Goal: Task Accomplishment & Management: Manage account settings

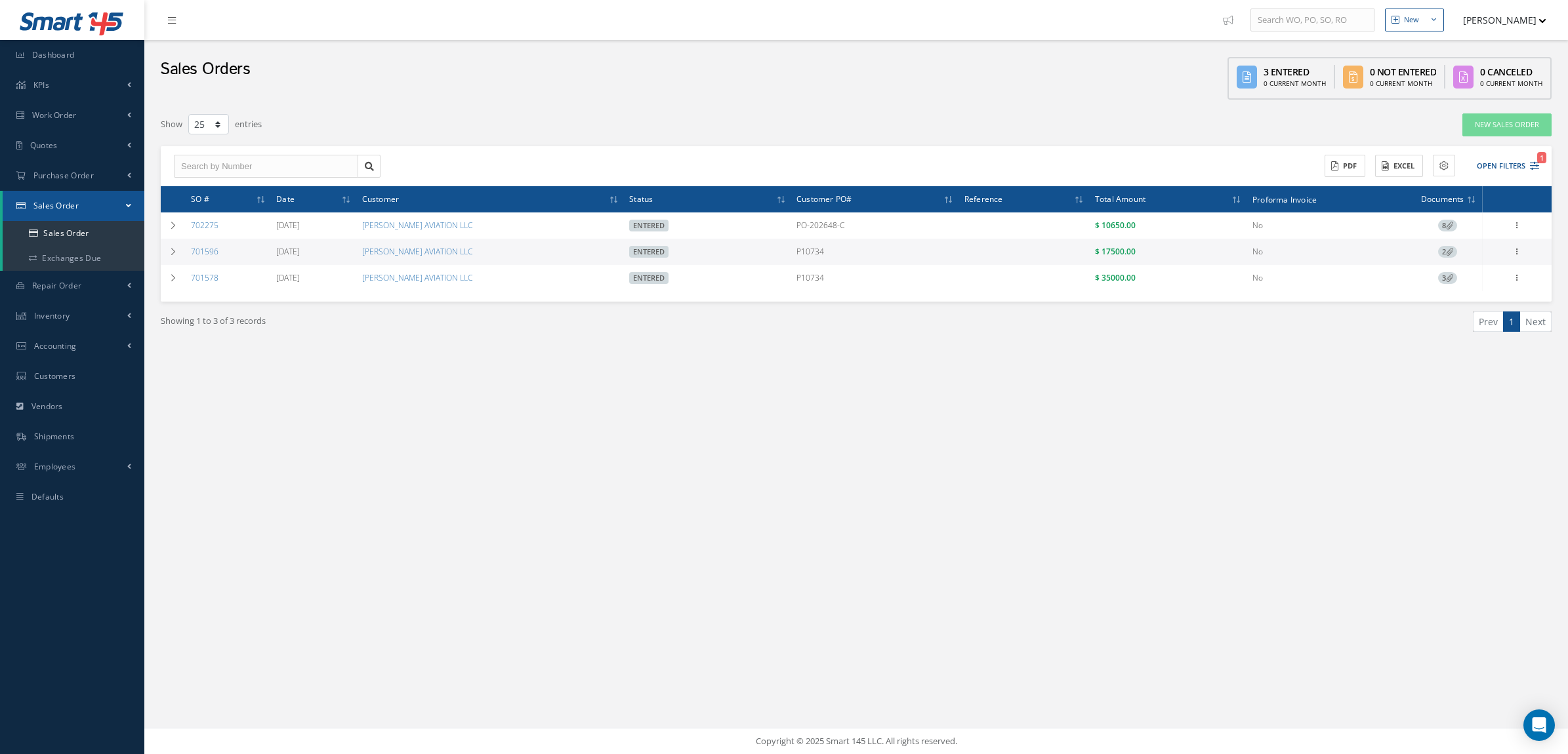
select select "25"
click at [70, 229] on link "Sales Order" at bounding box center [74, 233] width 142 height 25
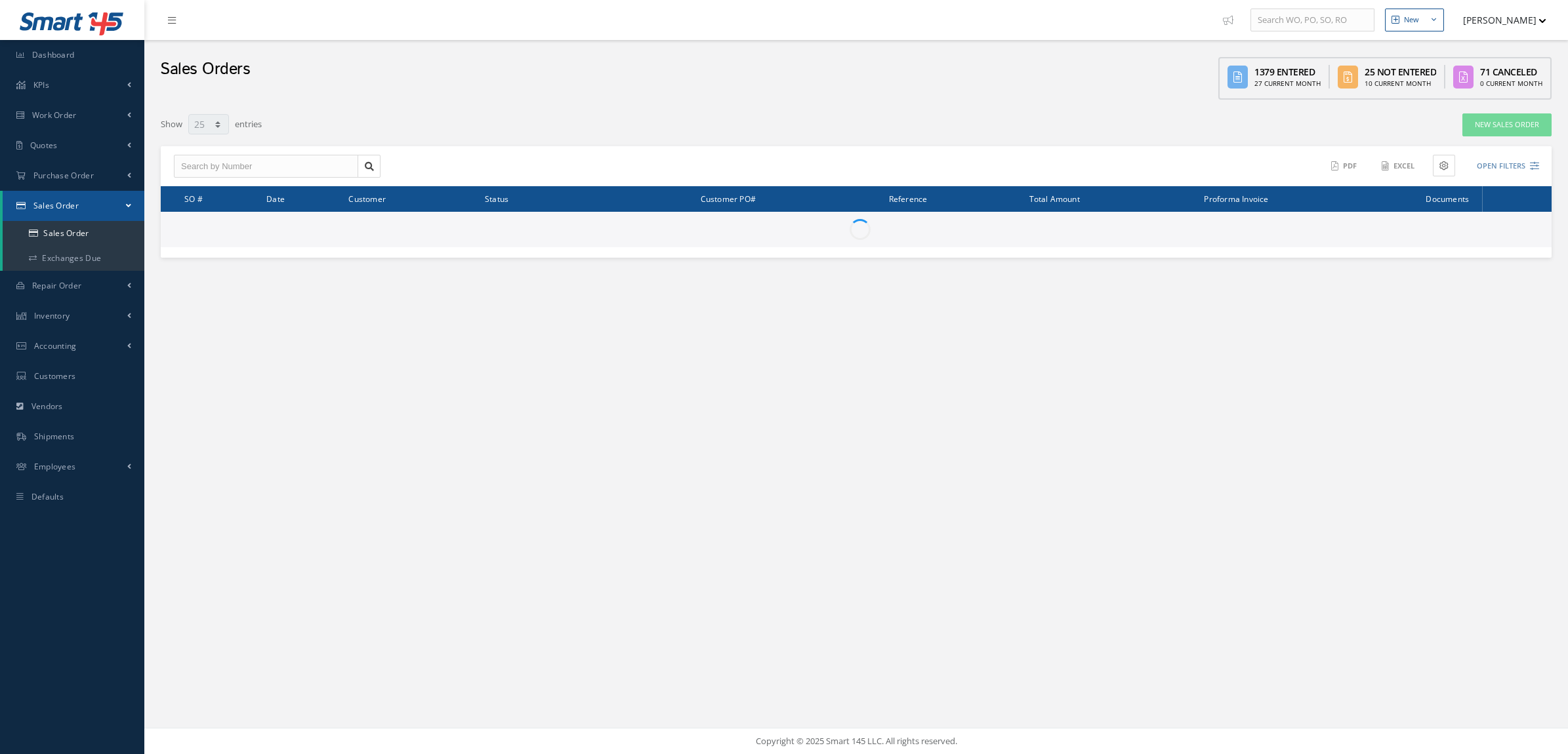
select select "25"
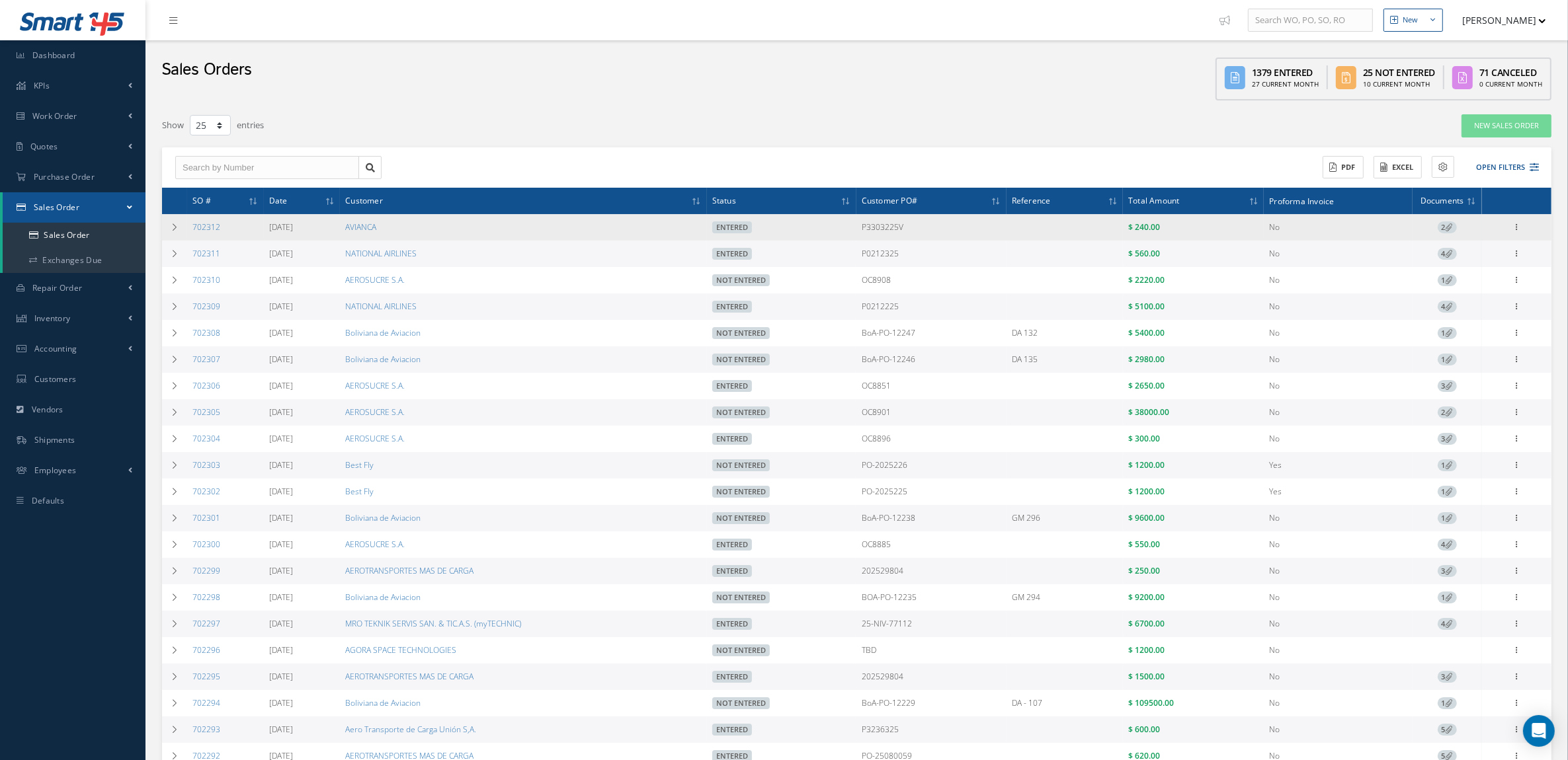
drag, startPoint x: 921, startPoint y: 230, endPoint x: 863, endPoint y: 237, distance: 58.4
click at [863, 237] on tr "702312 08/15/2025 AVIANCA Entered P3303225V $ 240.00 No 2 Reverse Sales Order E…" at bounding box center [856, 228] width 1390 height 26
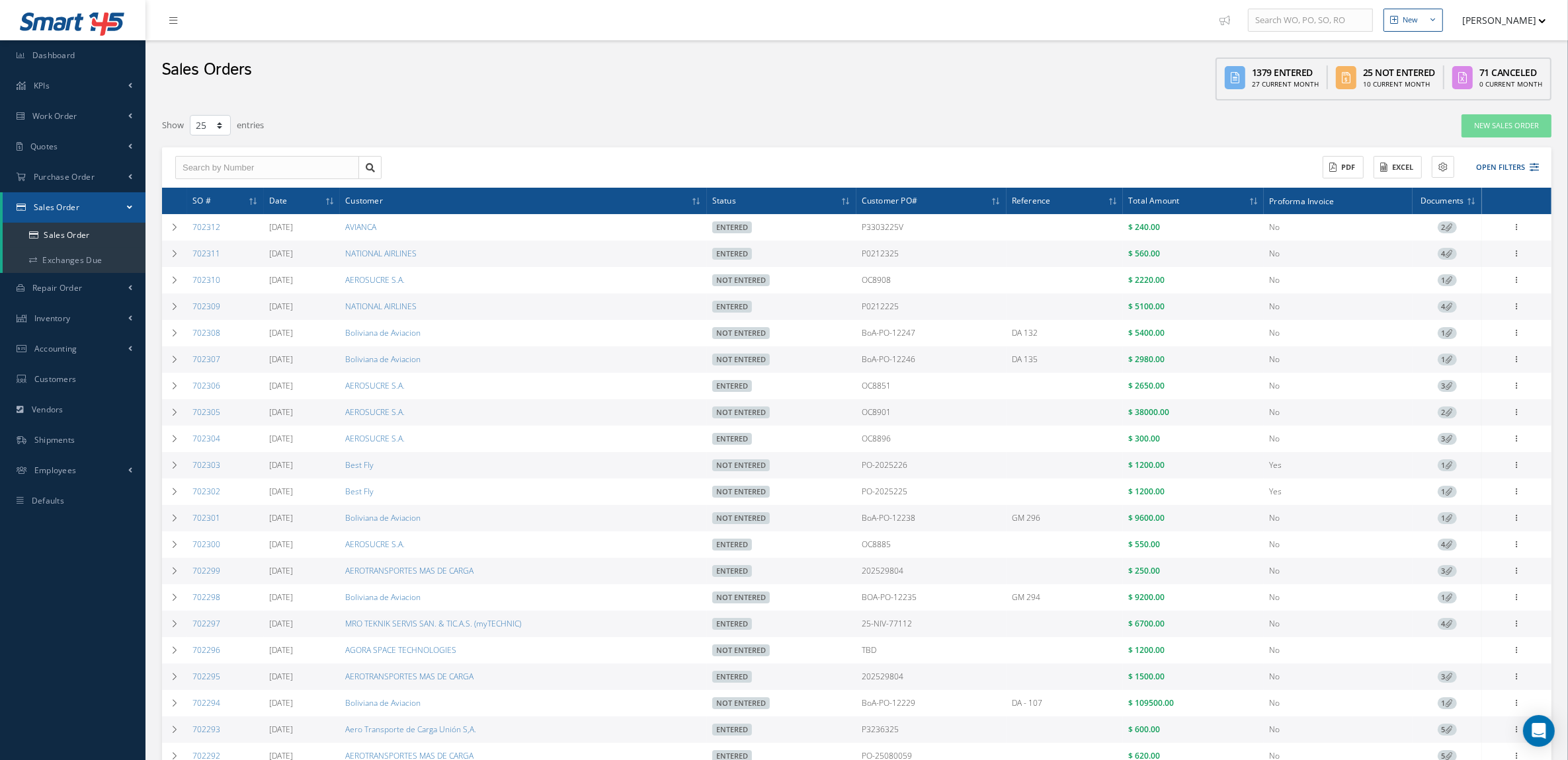
copy tr "P3303225V"
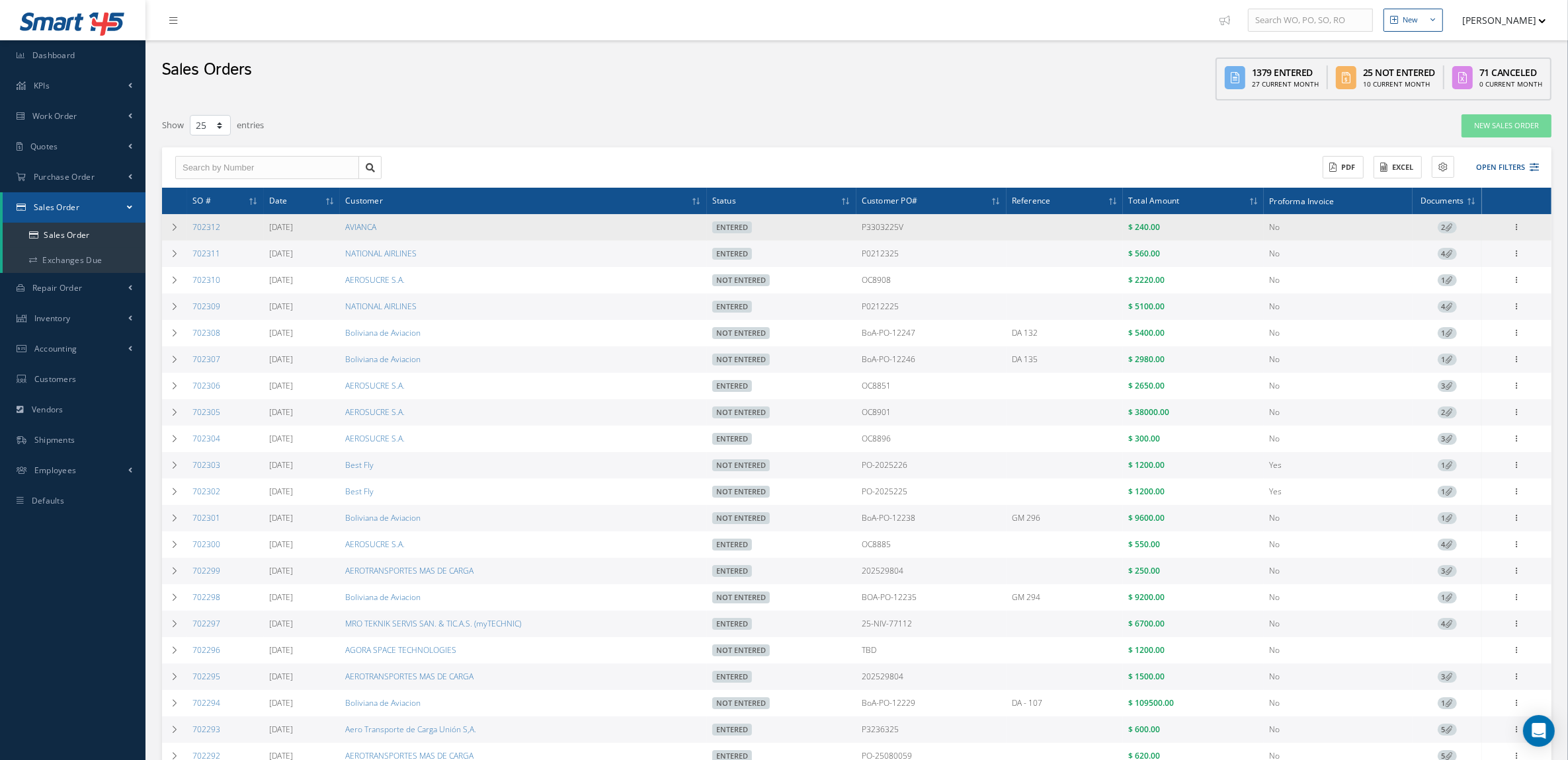
drag, startPoint x: 235, startPoint y: 233, endPoint x: 193, endPoint y: 235, distance: 42.0
click at [193, 235] on td "702312" at bounding box center [225, 228] width 77 height 26
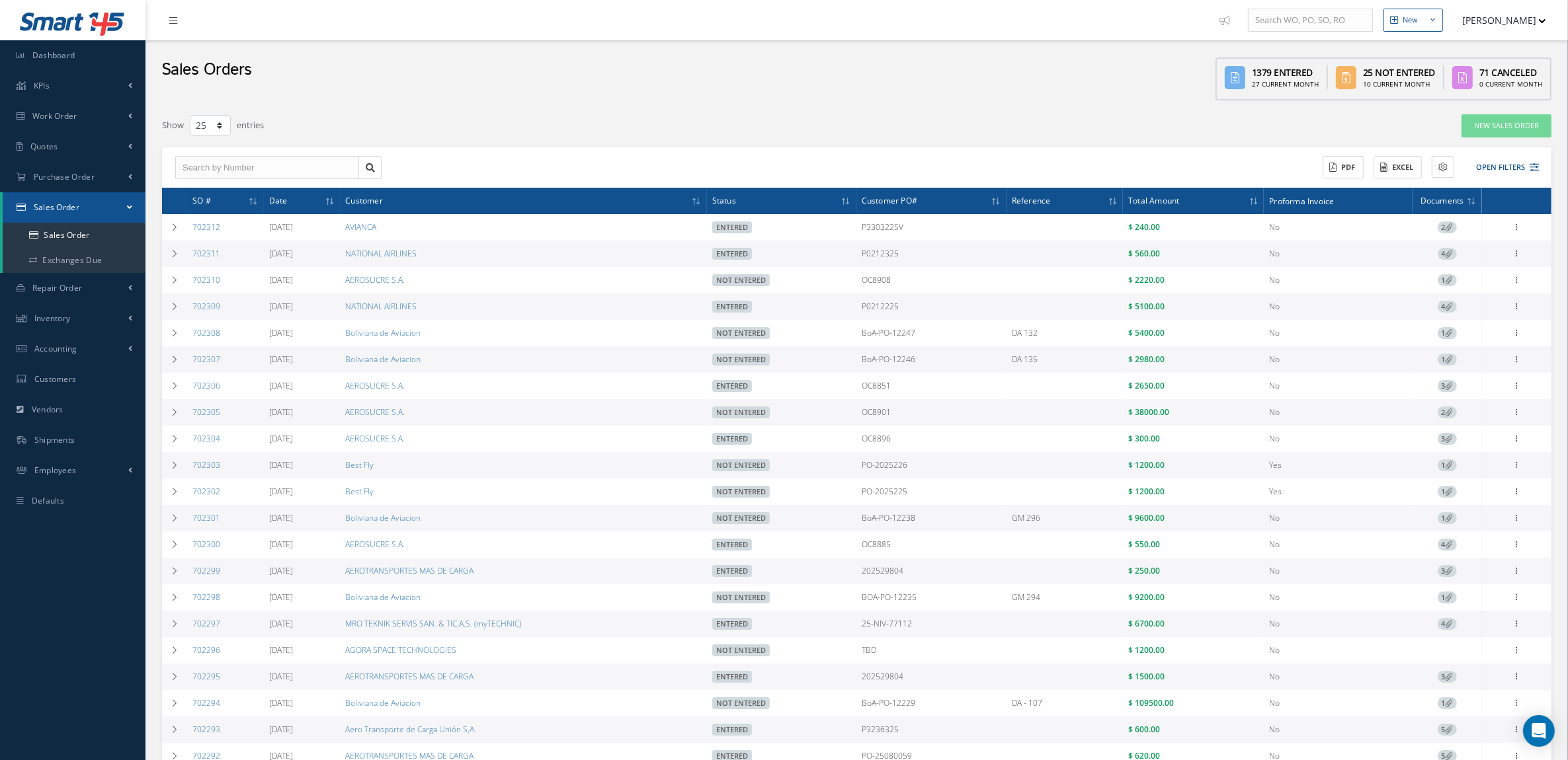
copy link "702312"
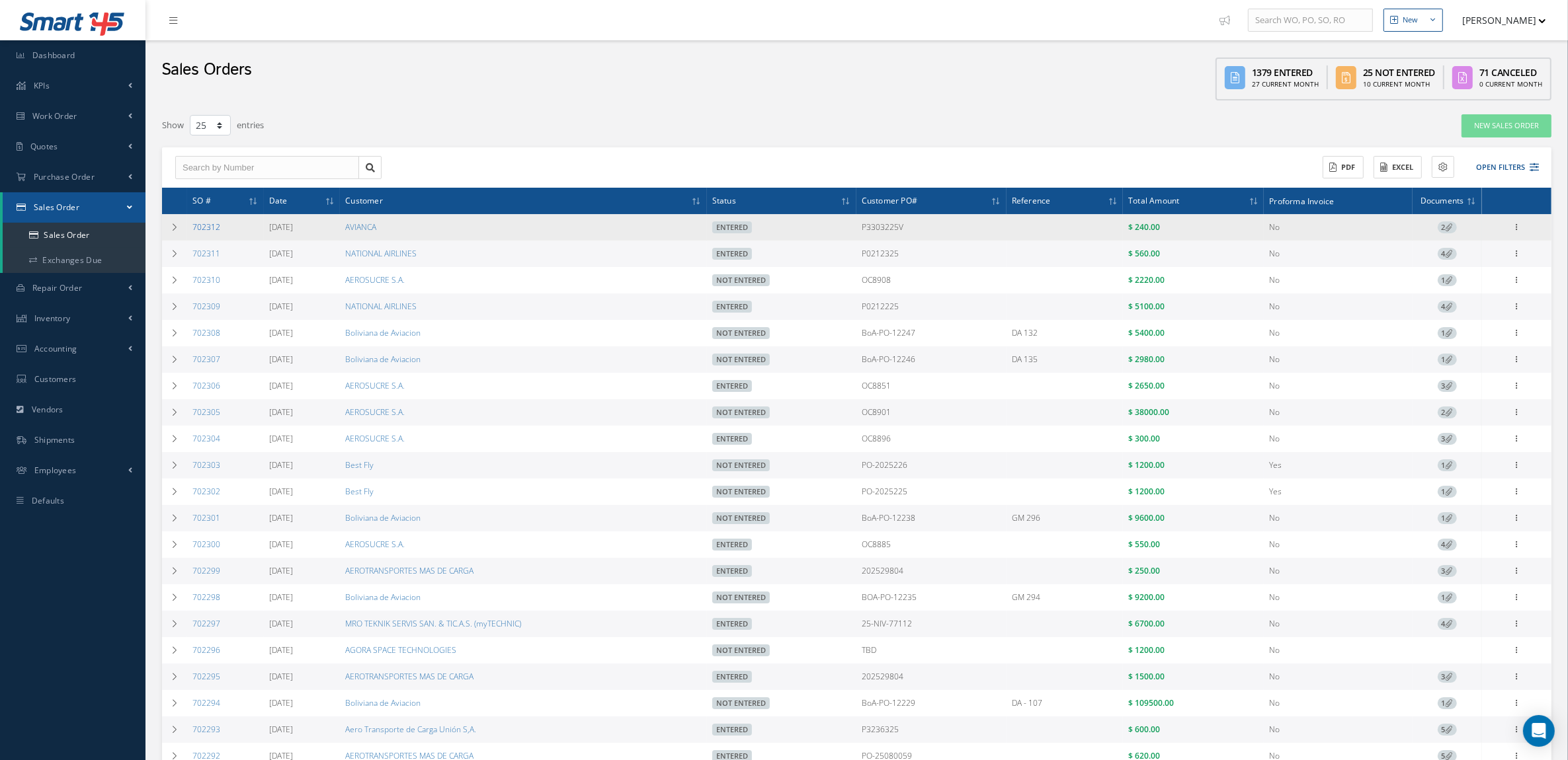
click at [203, 229] on link "702312" at bounding box center [206, 227] width 28 height 11
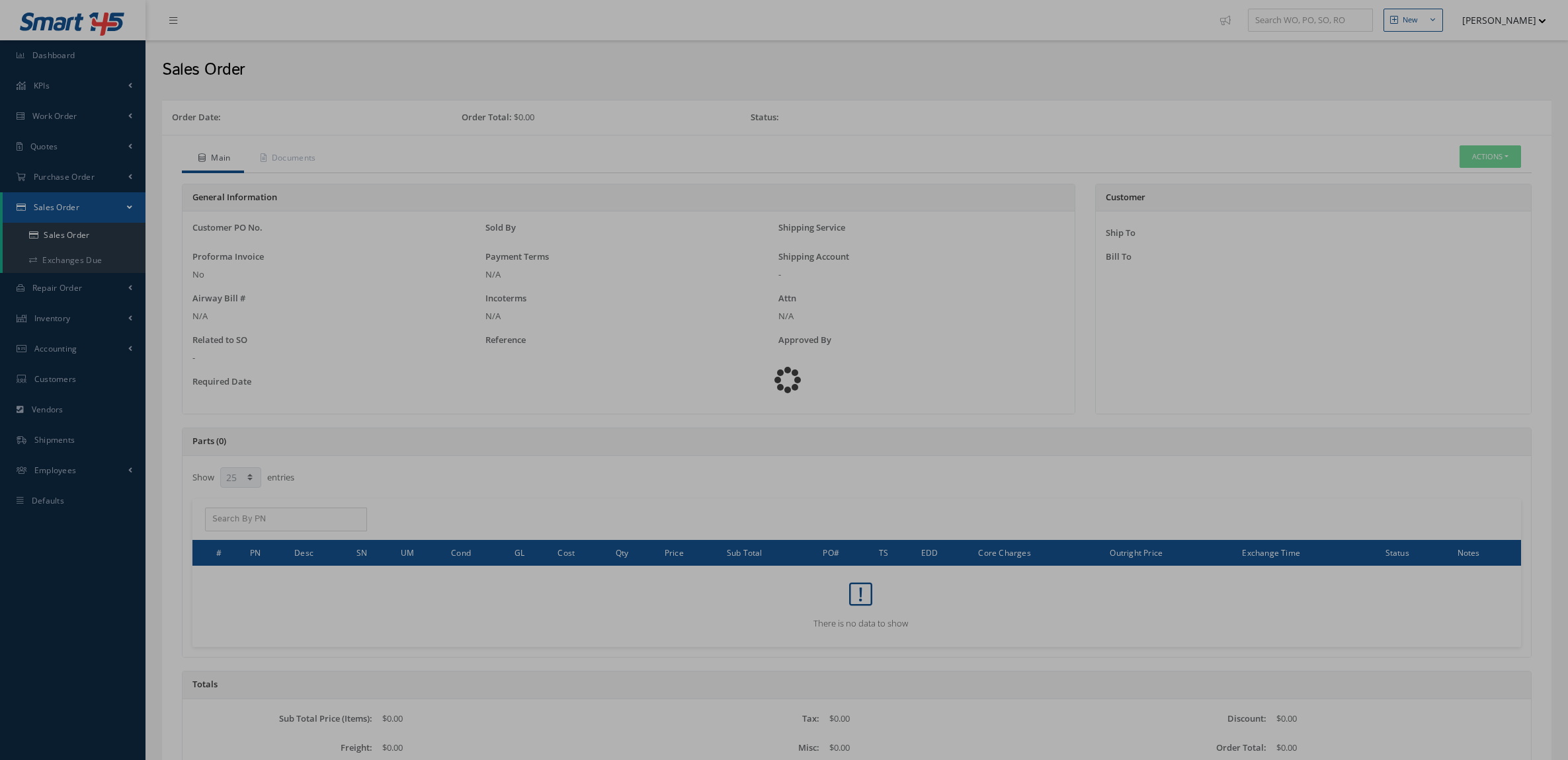
select select "25"
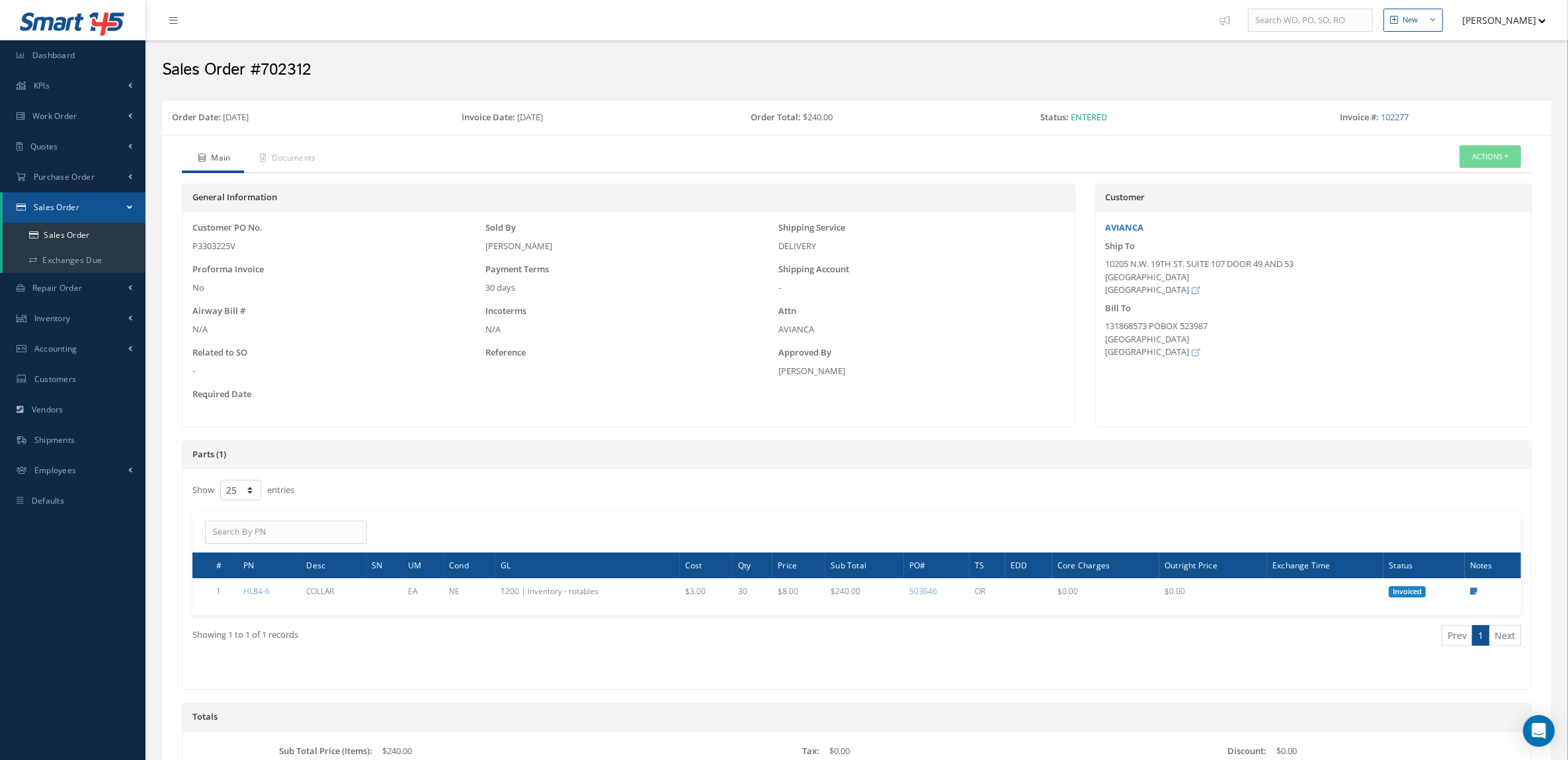
drag, startPoint x: 1443, startPoint y: 112, endPoint x: 1380, endPoint y: 123, distance: 64.0
click at [1380, 123] on div "Invoice #: 102277" at bounding box center [1436, 121] width 212 height 19
copy div "102277"
click at [1473, 151] on button "Actions" at bounding box center [1491, 157] width 61 height 23
click at [1470, 180] on link "Reverse Sales Order" at bounding box center [1470, 179] width 106 height 18
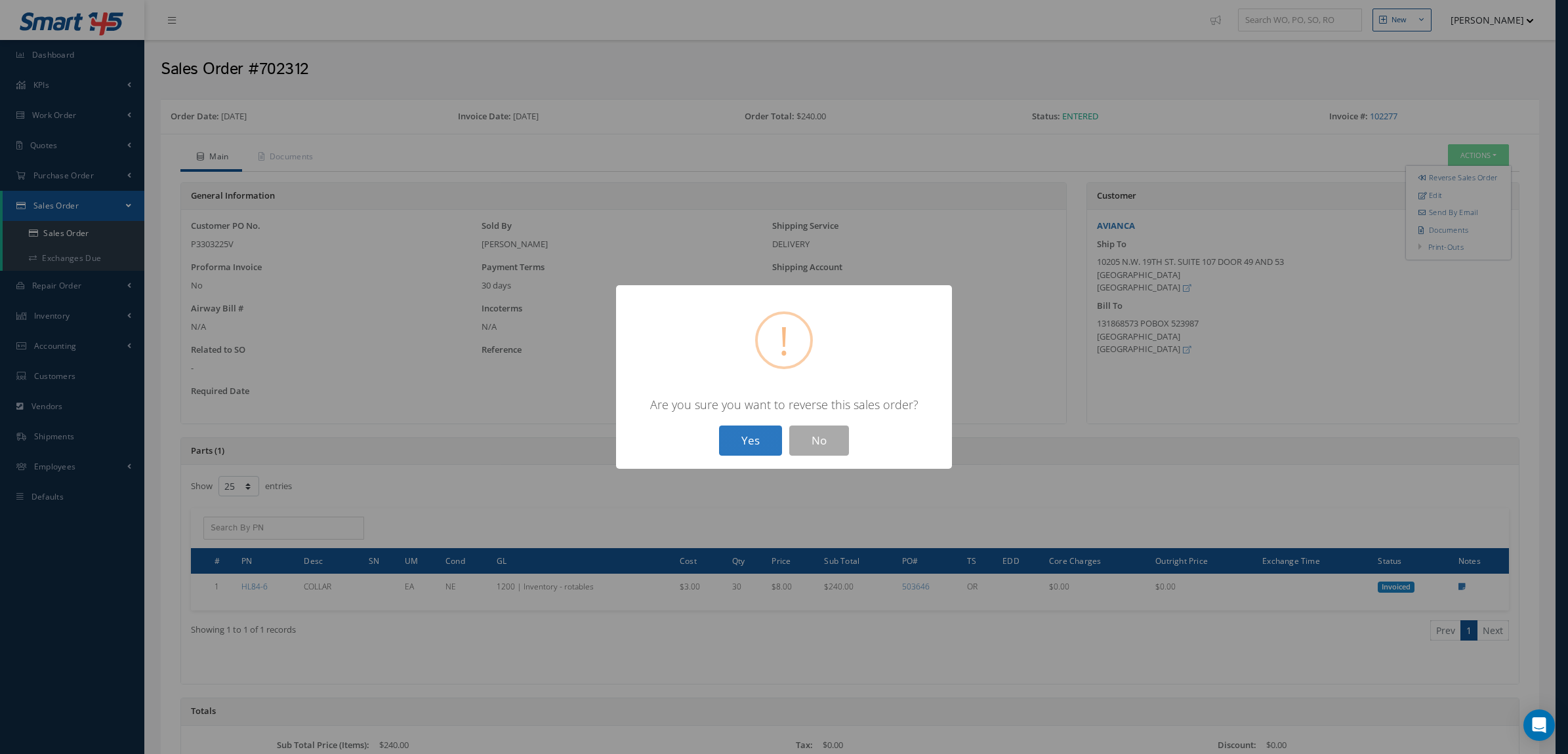
click at [732, 438] on button "Yes" at bounding box center [750, 441] width 63 height 30
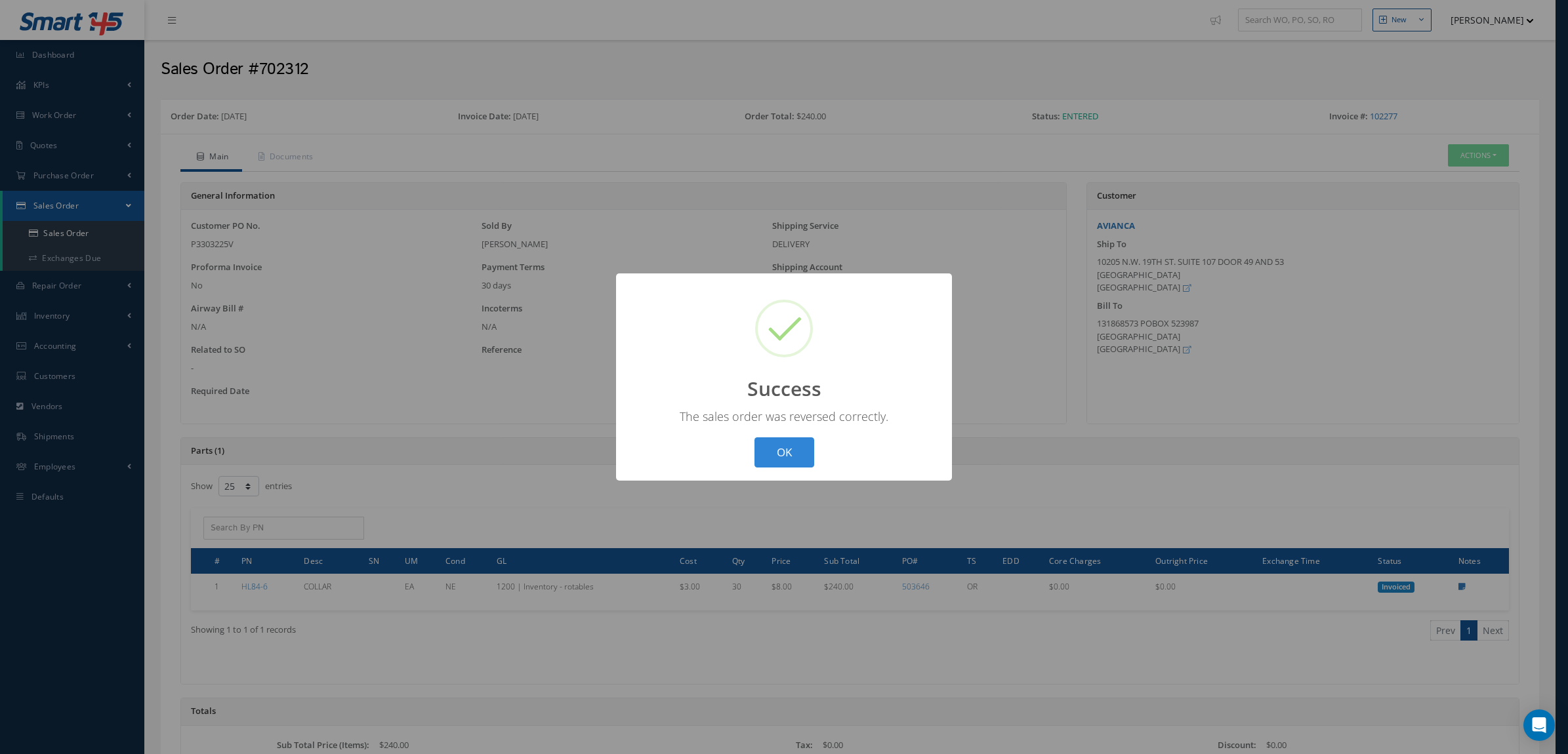
click at [1228, 189] on div "? ! i Success × The sales order was reversed correctly. OK Cancel" at bounding box center [784, 377] width 1568 height 754
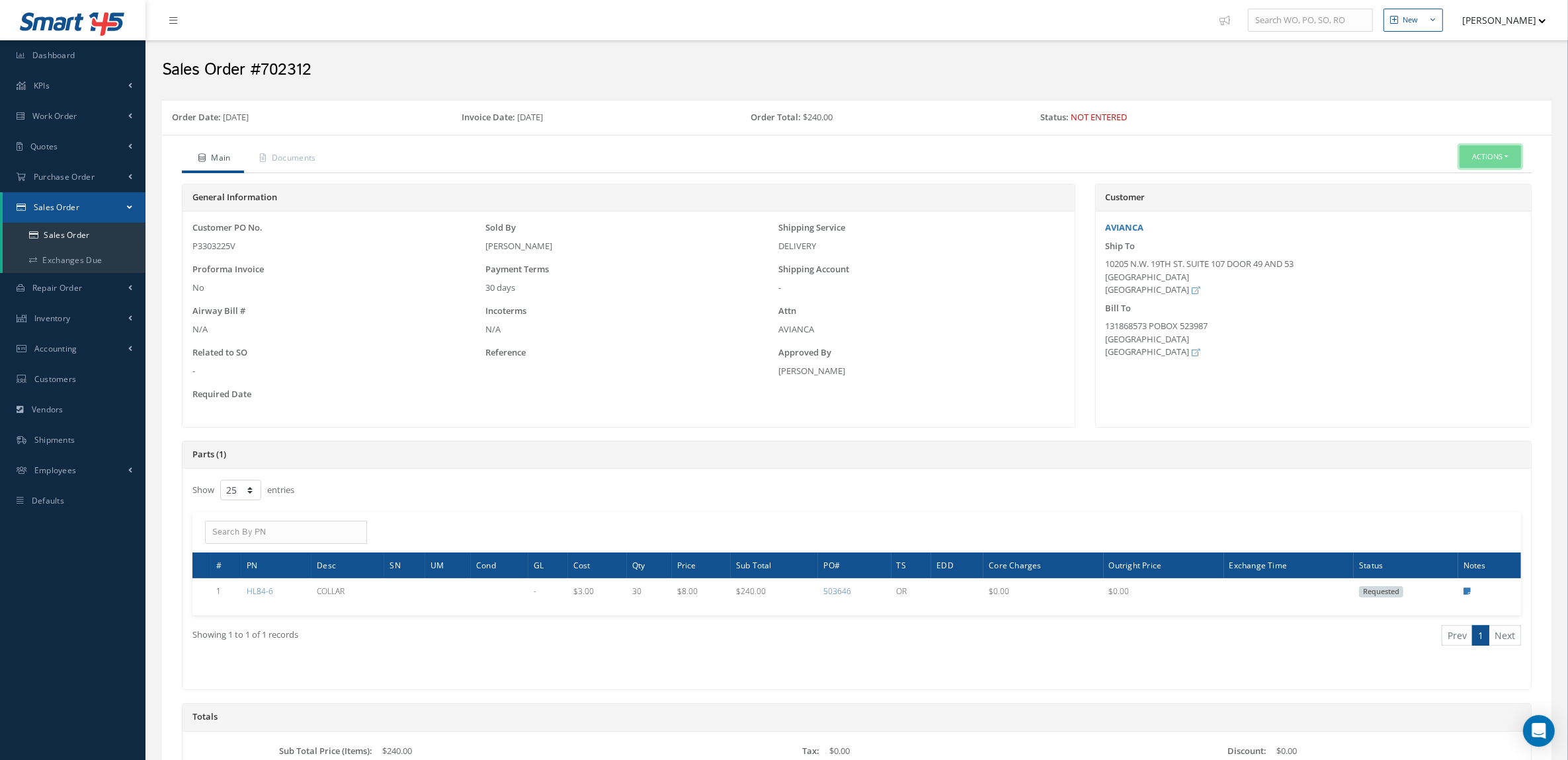
click at [1473, 162] on button "Actions" at bounding box center [1491, 157] width 61 height 23
click at [1476, 199] on link "Edit" at bounding box center [1470, 196] width 106 height 18
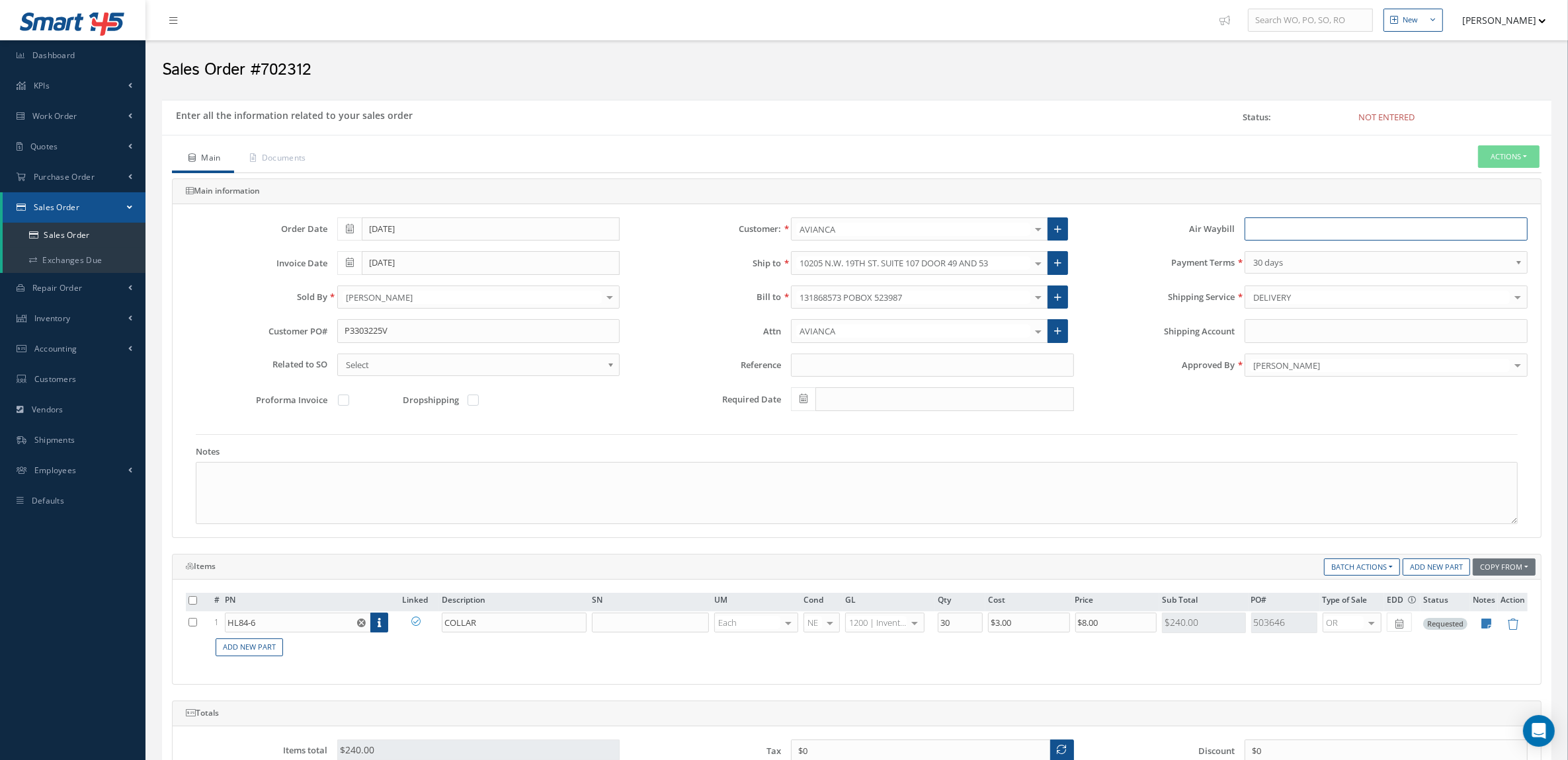
click at [1268, 233] on input "text" at bounding box center [1386, 229] width 283 height 24
paste input "883611220319"
type input "883611220319"
click at [1463, 213] on div "Order Date 08/15/2025 Customer: AVIANCA MABA AERO LLC 21 AIR ABR AVIATION LEASI…" at bounding box center [857, 371] width 1368 height 334
click at [1332, 334] on input "Shipping Account" at bounding box center [1386, 332] width 283 height 24
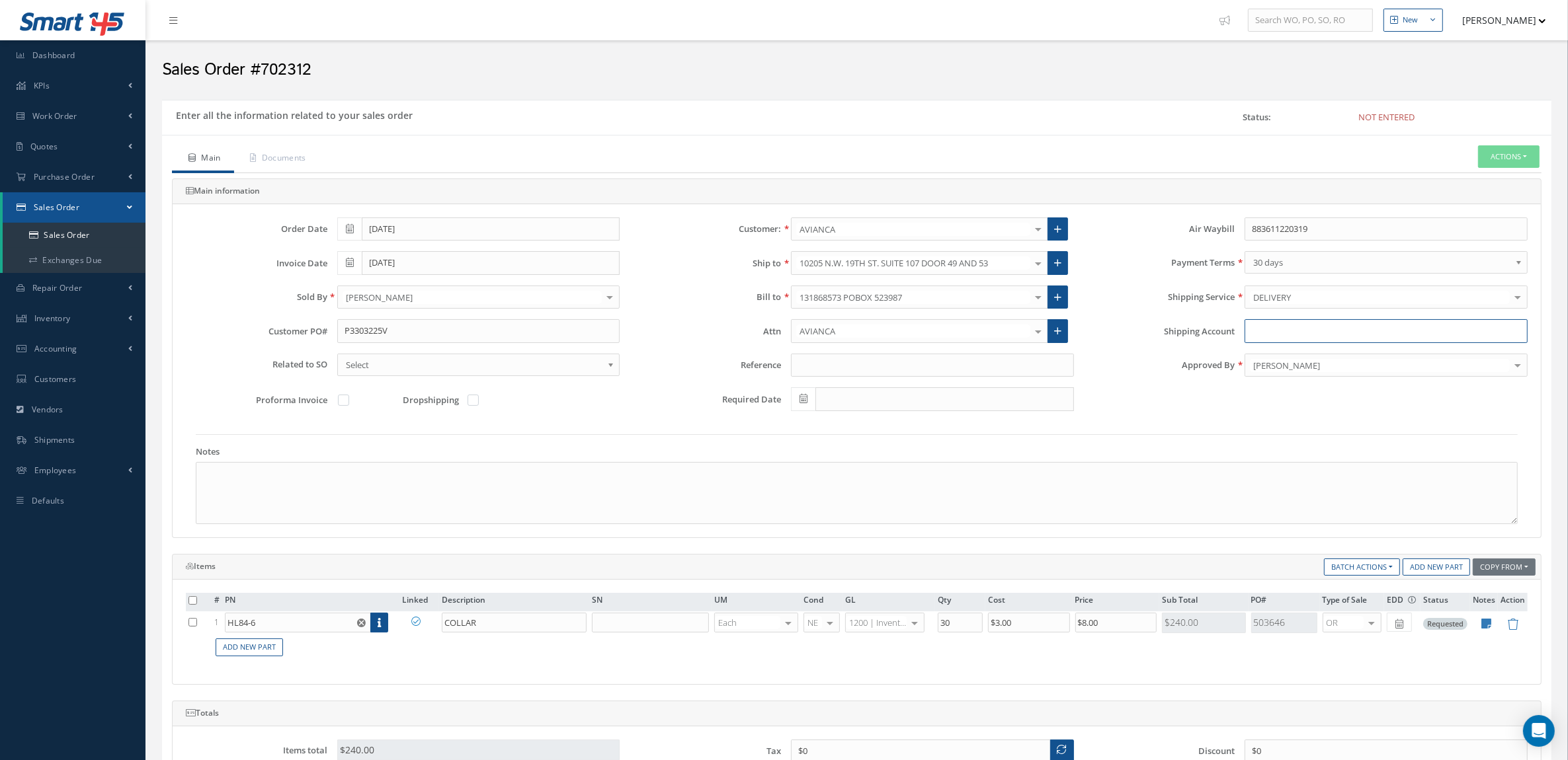
paste input "686552756"
type input "686552756"
type input "FEDEX PR"
click at [1298, 312] on span "FEDEX Priority overnight" at bounding box center [1386, 320] width 282 height 22
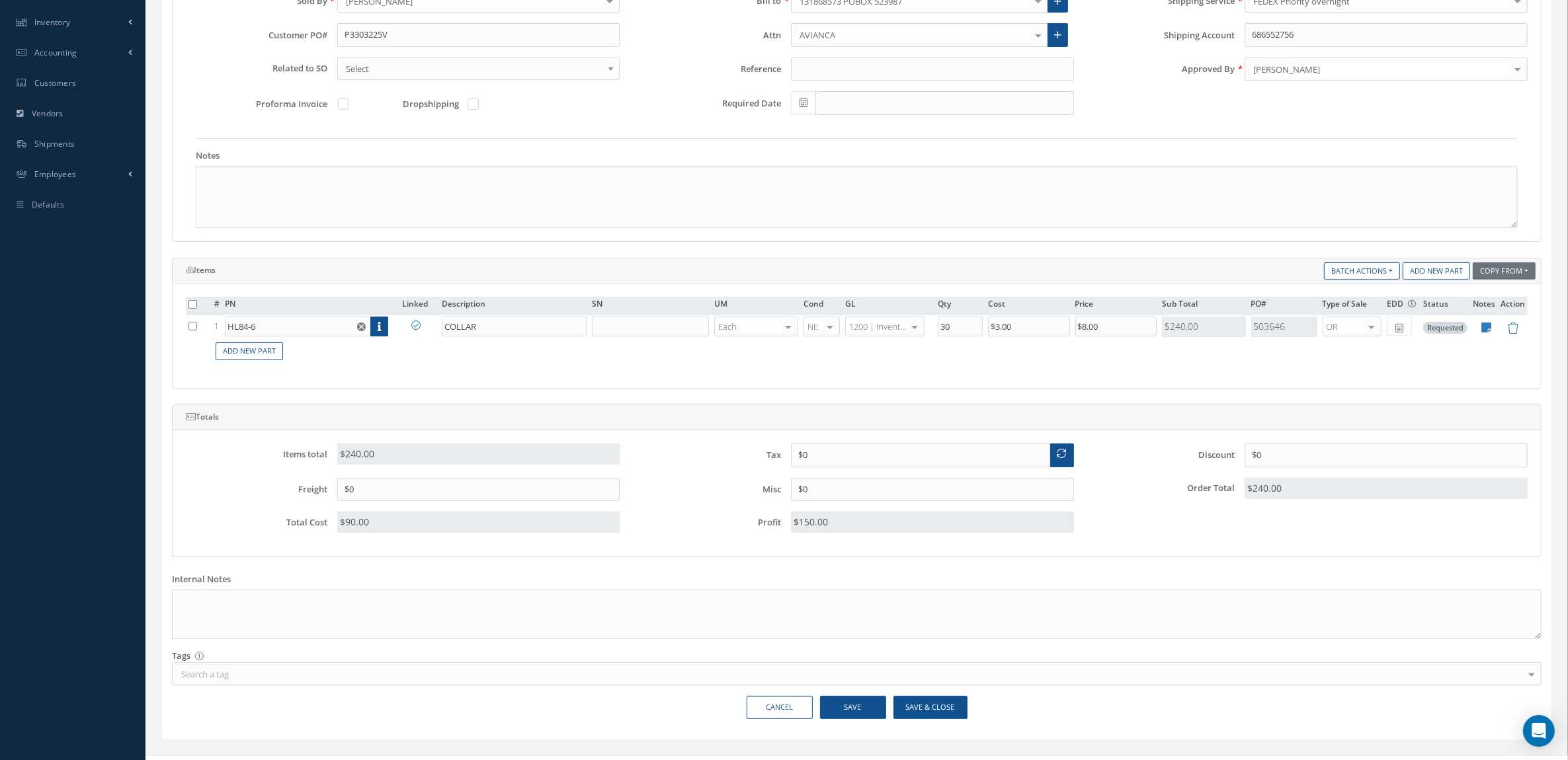
scroll to position [324, 0]
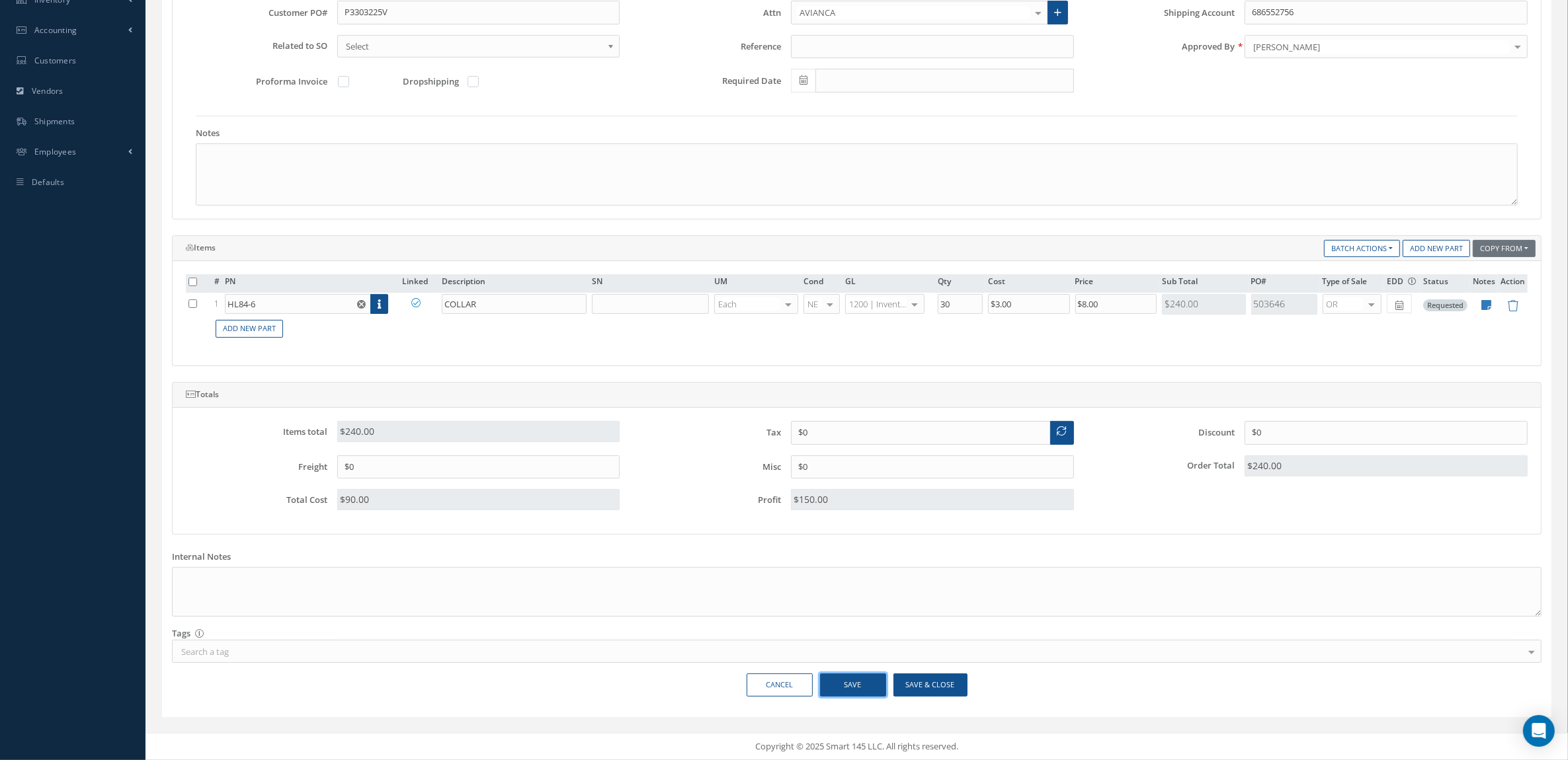
click at [843, 686] on button "Save" at bounding box center [852, 685] width 66 height 23
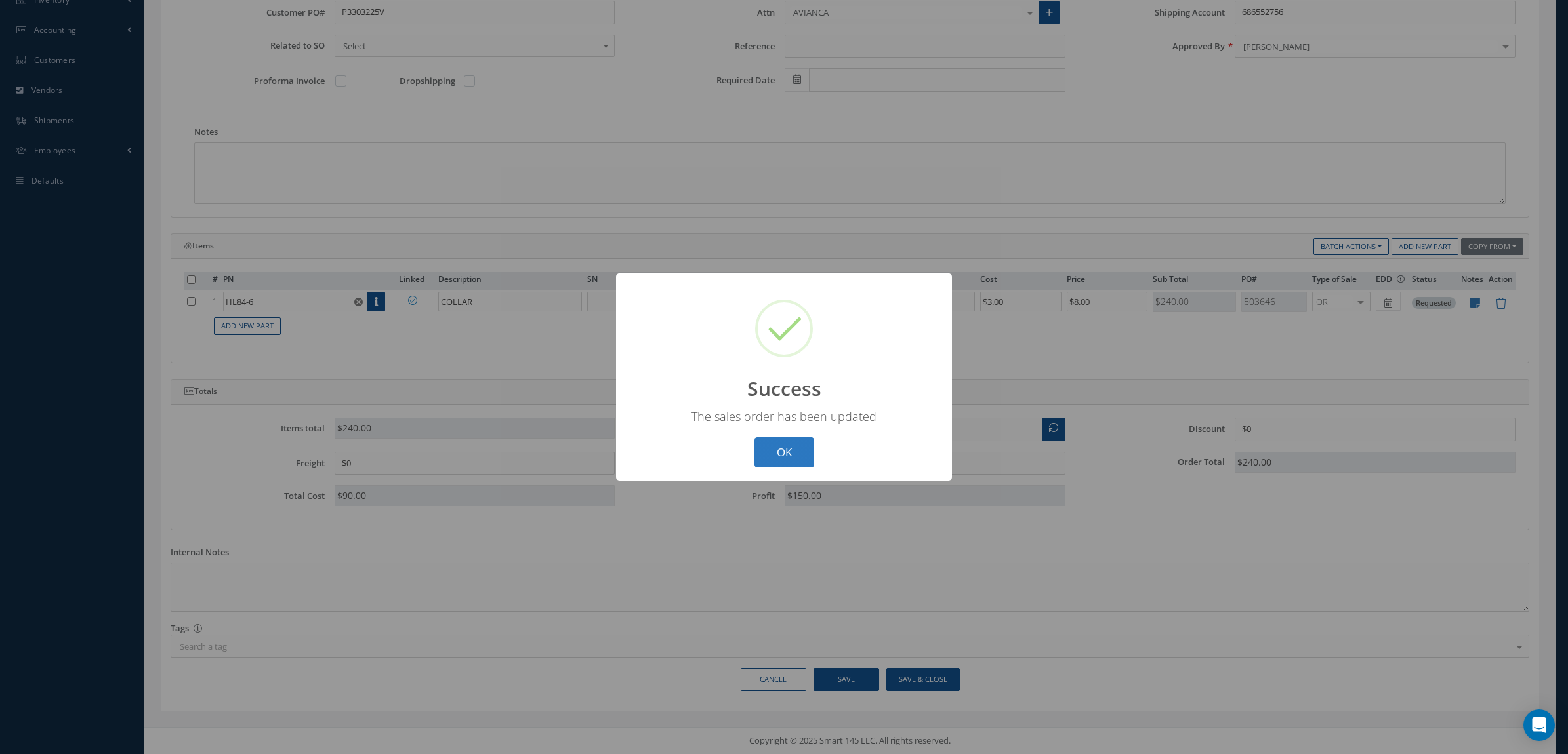
click at [801, 463] on button "OK" at bounding box center [784, 453] width 60 height 30
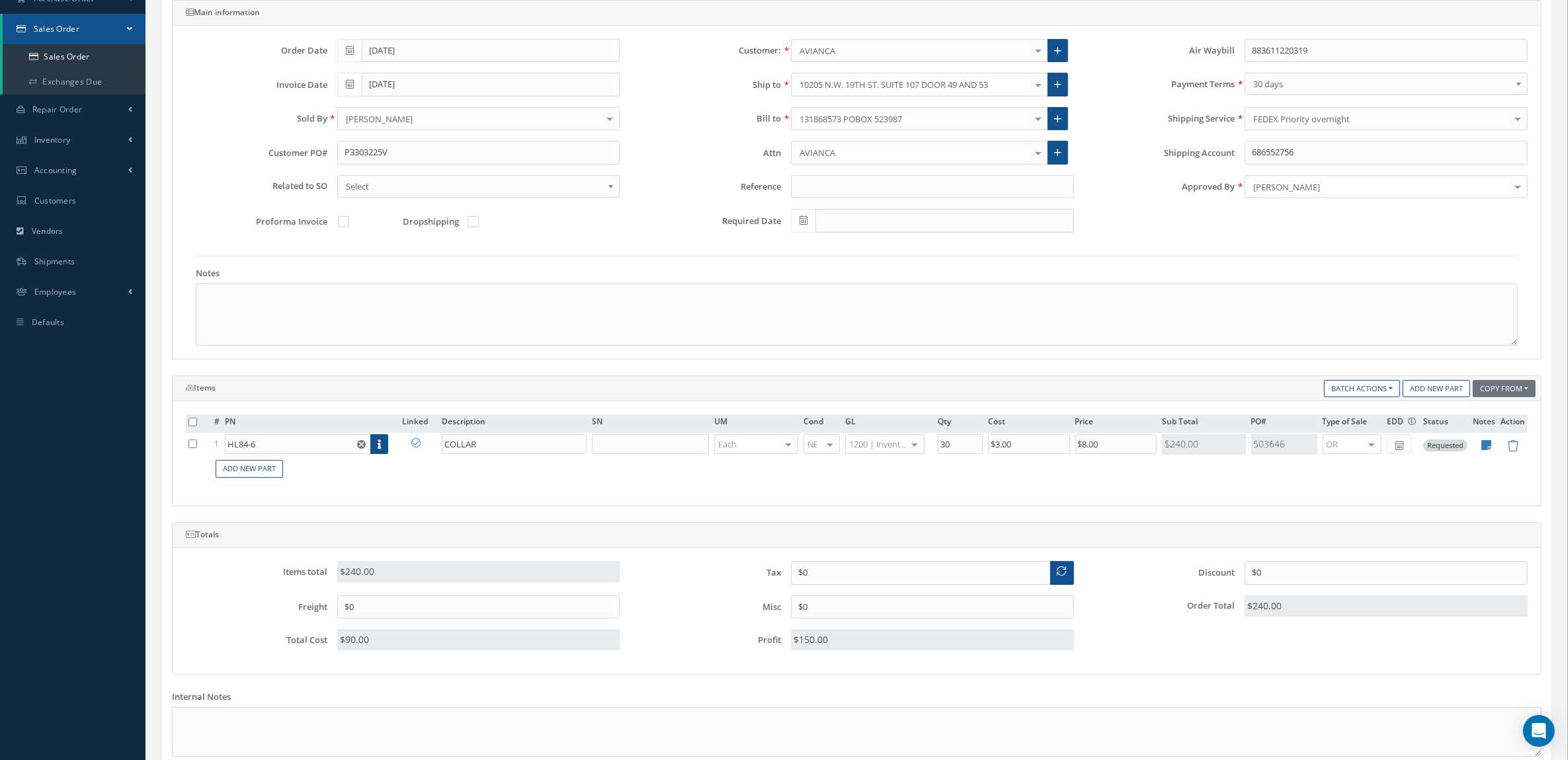
scroll to position [0, 0]
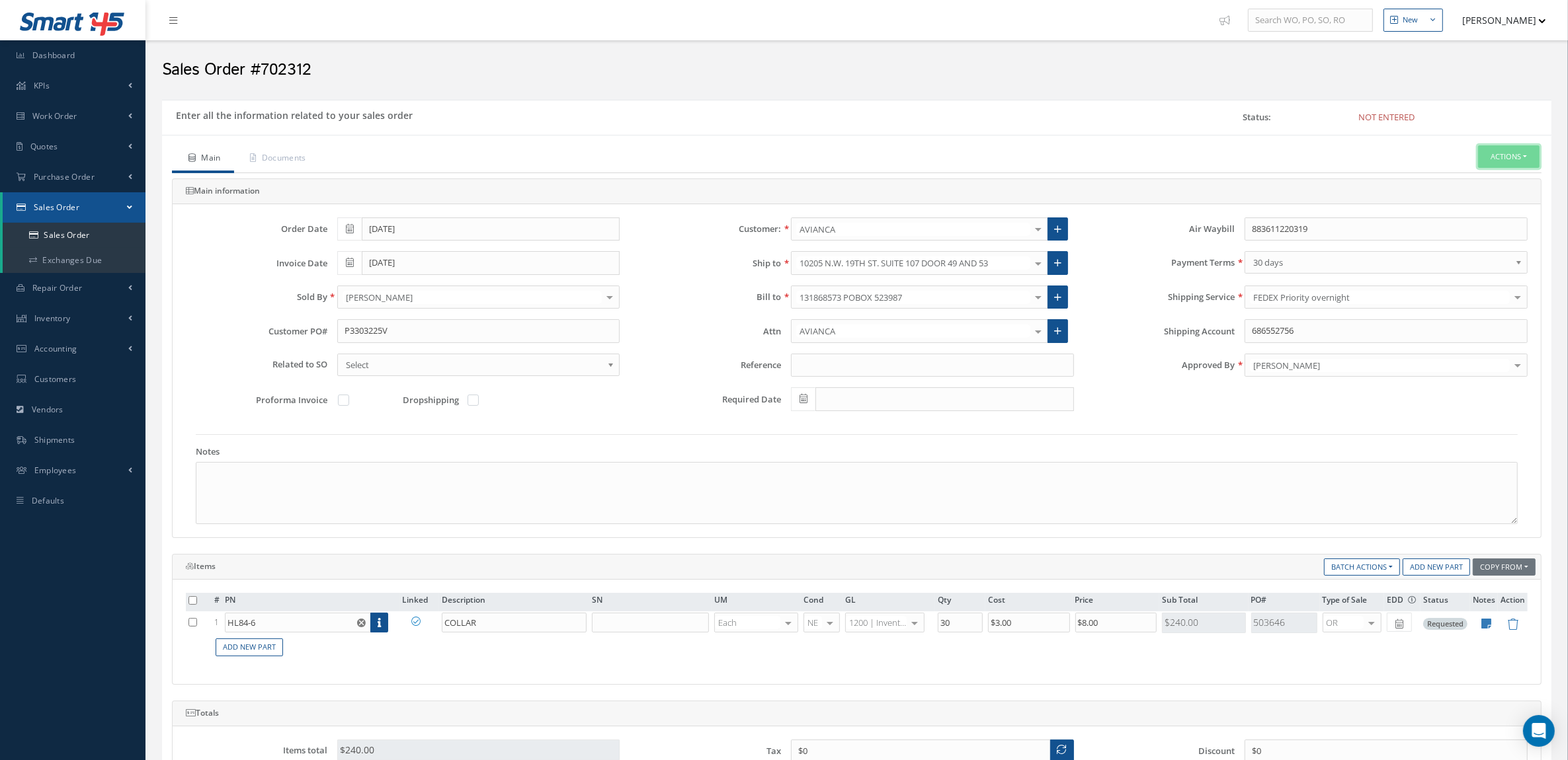
click at [1482, 154] on button "Actions" at bounding box center [1509, 157] width 61 height 23
click at [1469, 182] on link "Enter/Update" at bounding box center [1489, 179] width 106 height 18
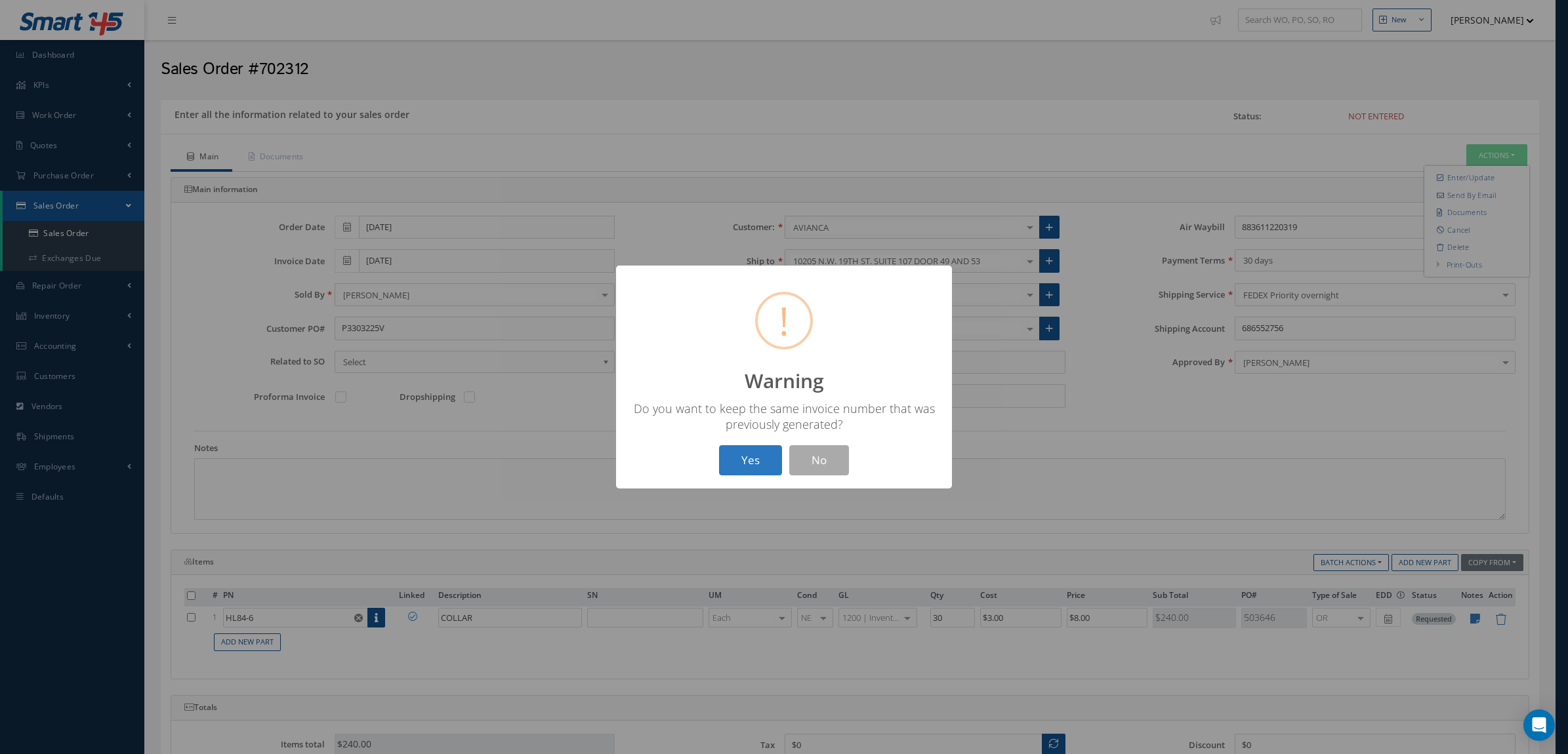
click at [739, 457] on button "Yes" at bounding box center [750, 460] width 63 height 30
click at [796, 459] on button "OK" at bounding box center [784, 460] width 60 height 30
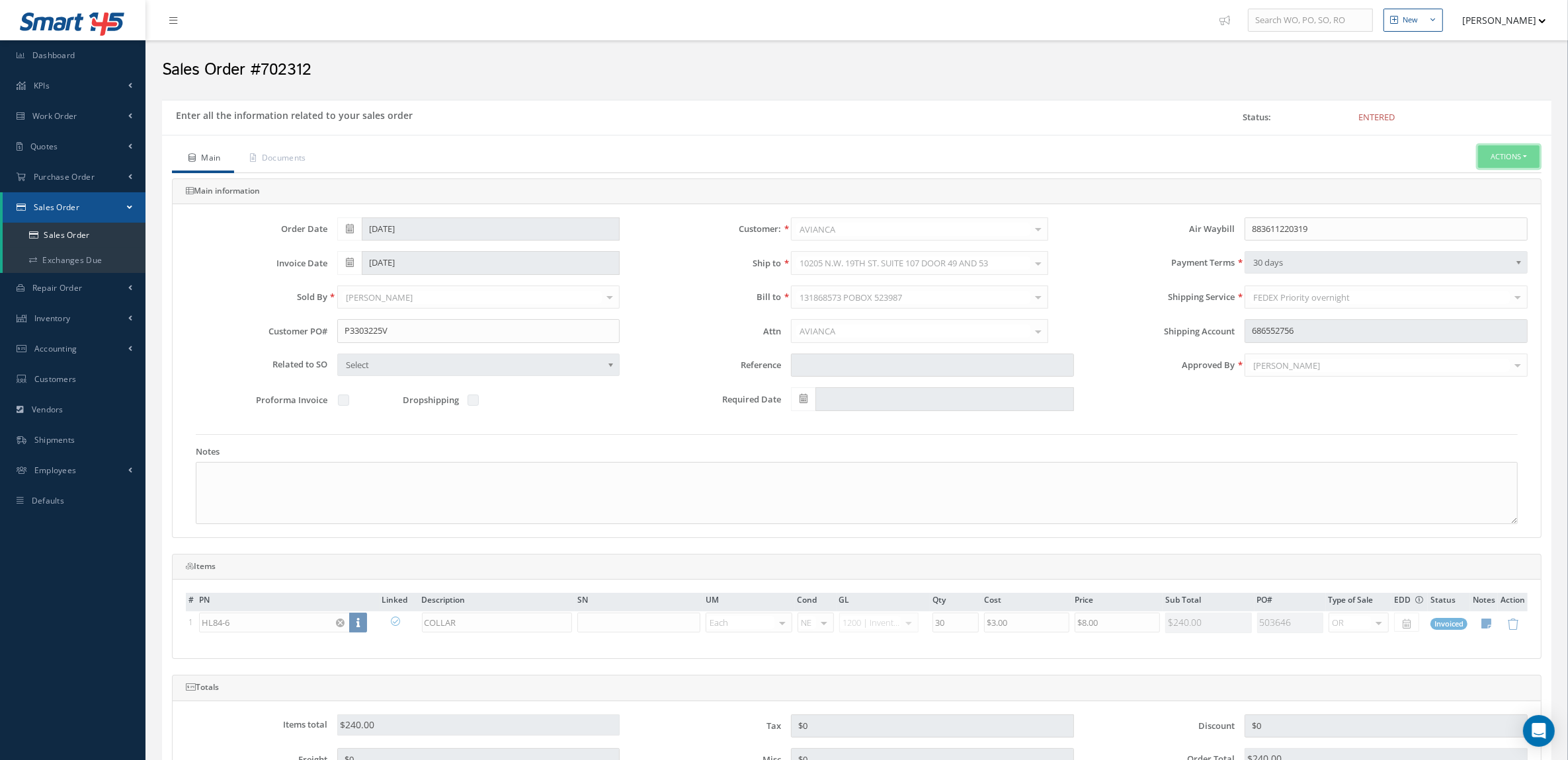
click at [1497, 159] on button "Actions" at bounding box center [1509, 157] width 61 height 23
click at [1396, 276] on link "Invoice" at bounding box center [1390, 270] width 100 height 20
click at [84, 233] on link "Sales Order" at bounding box center [74, 235] width 143 height 25
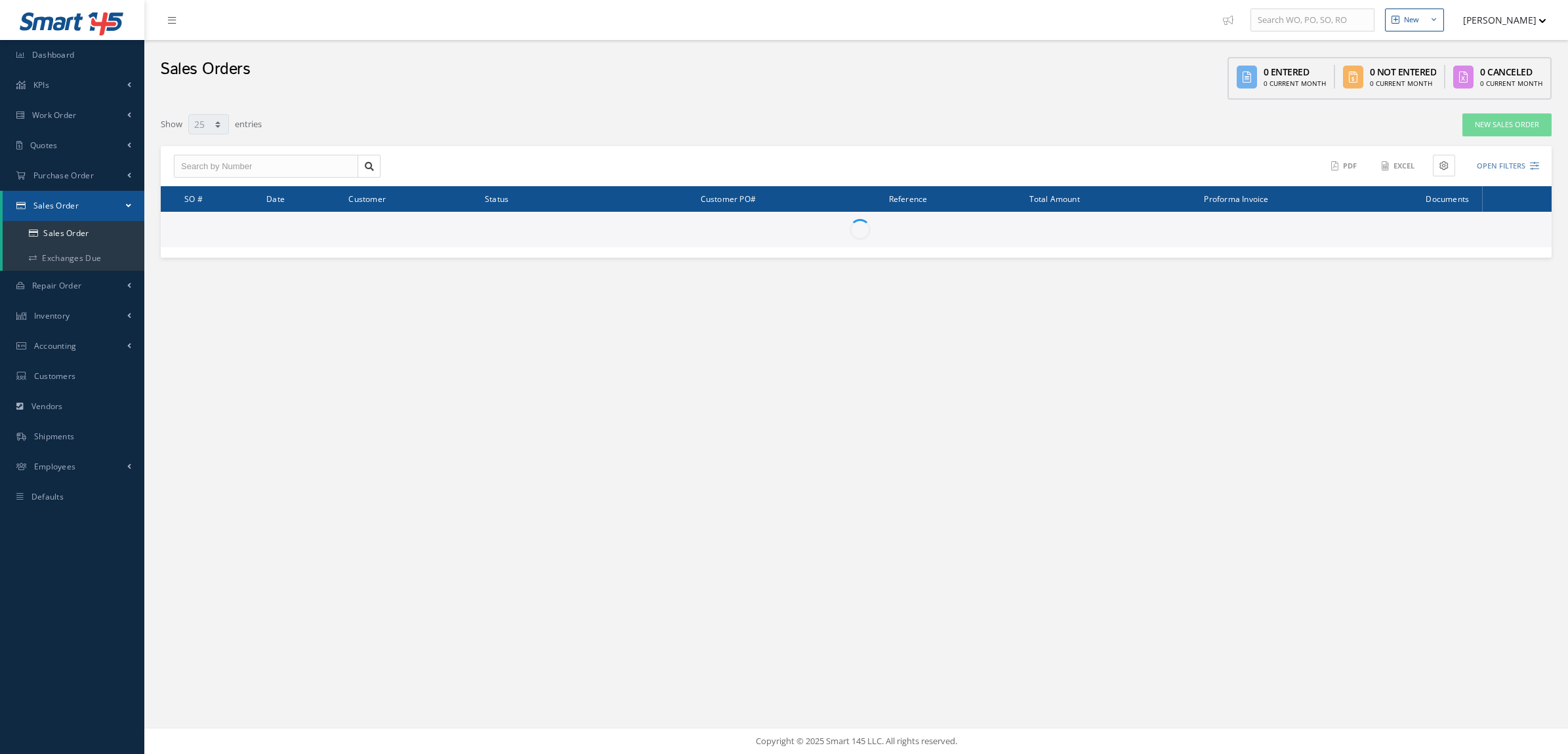
select select "25"
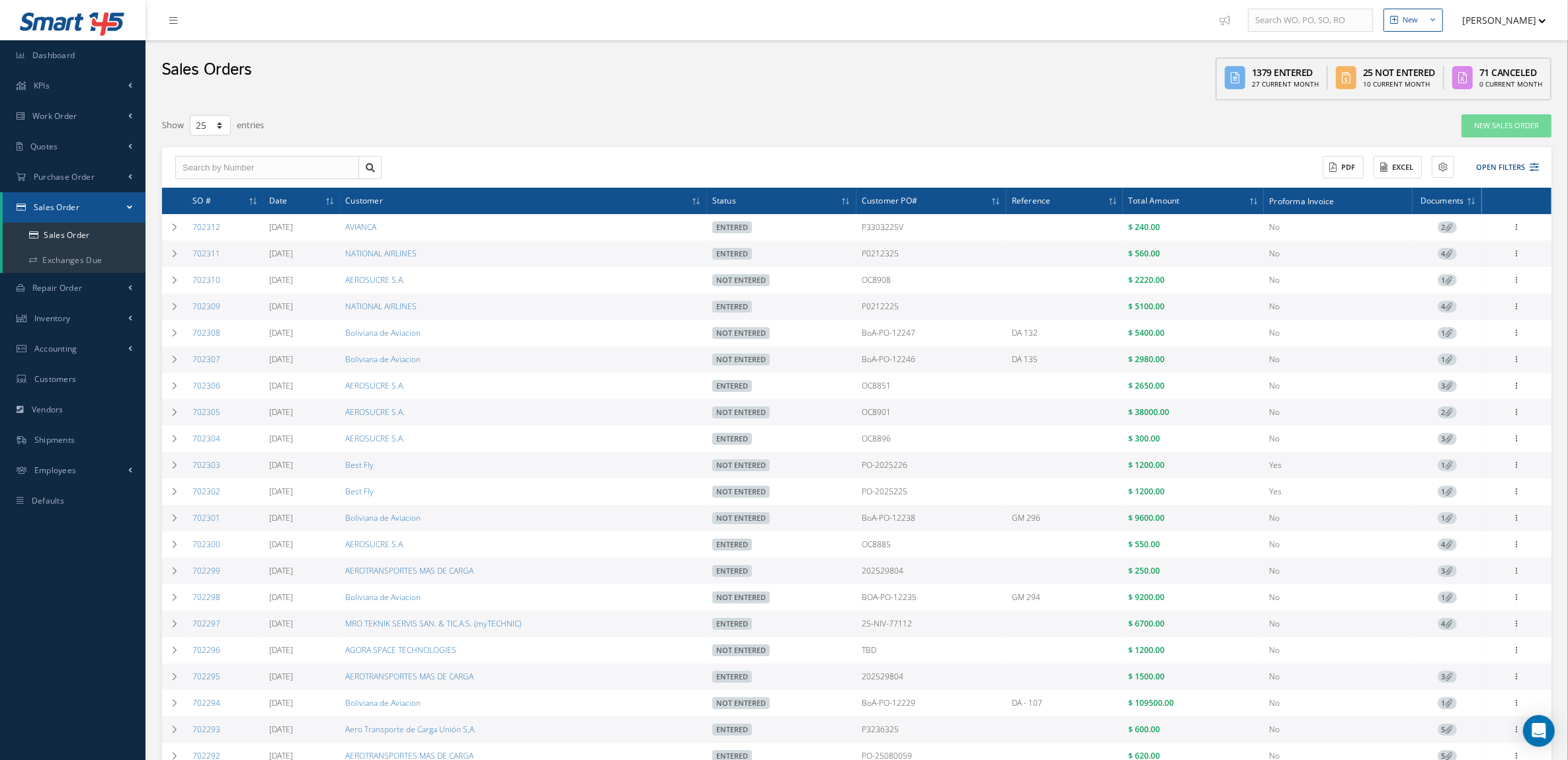
drag, startPoint x: 946, startPoint y: 258, endPoint x: 857, endPoint y: 260, distance: 89.0
click at [857, 260] on tr "702311 [DATE] NATIONAL AIRLINES Entered P0212325 $ 560.00 No 4 Reverse Sales Or…" at bounding box center [856, 254] width 1390 height 26
copy tr "P0212325"
click at [1449, 254] on icon at bounding box center [1450, 254] width 7 height 7
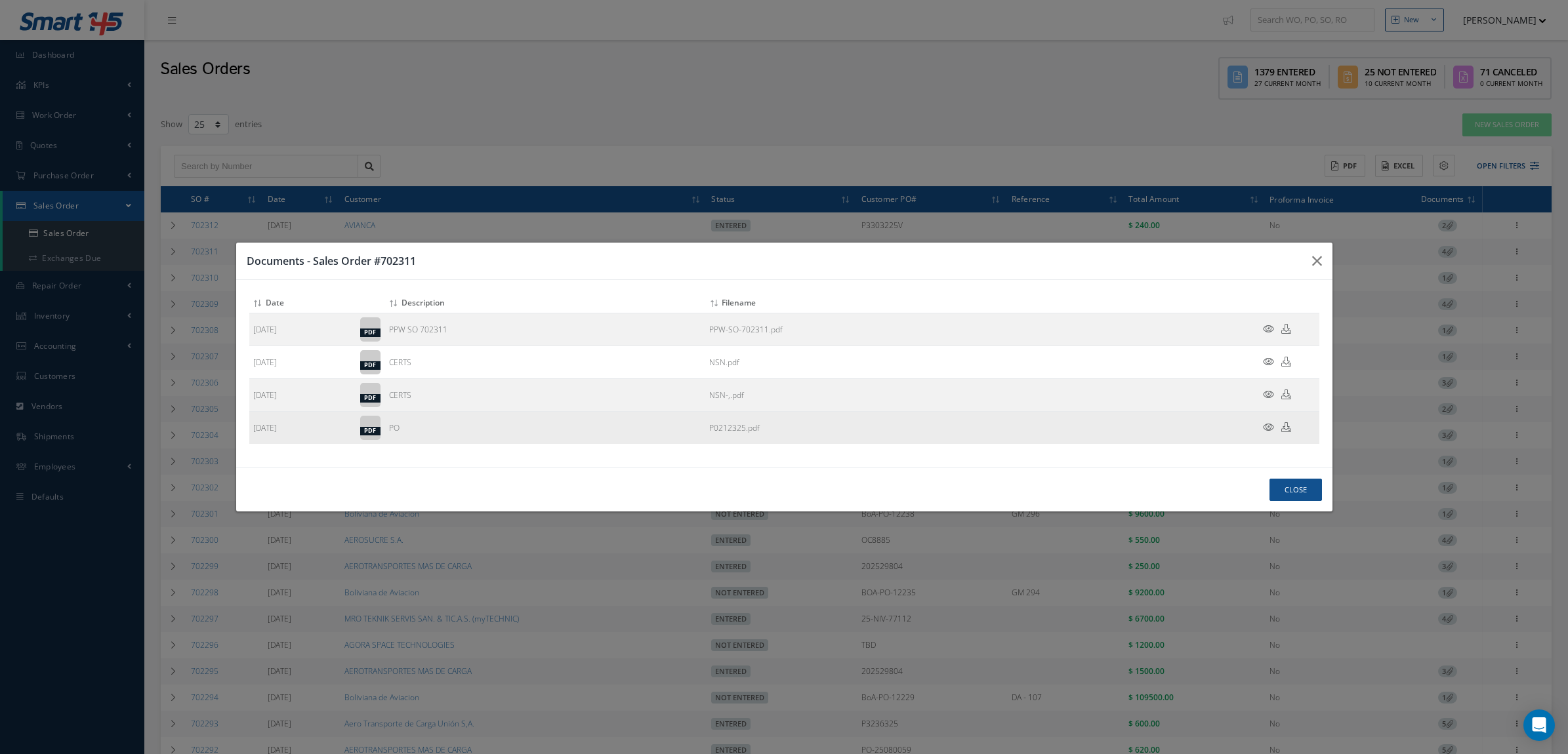
click at [1267, 430] on icon at bounding box center [1268, 427] width 11 height 10
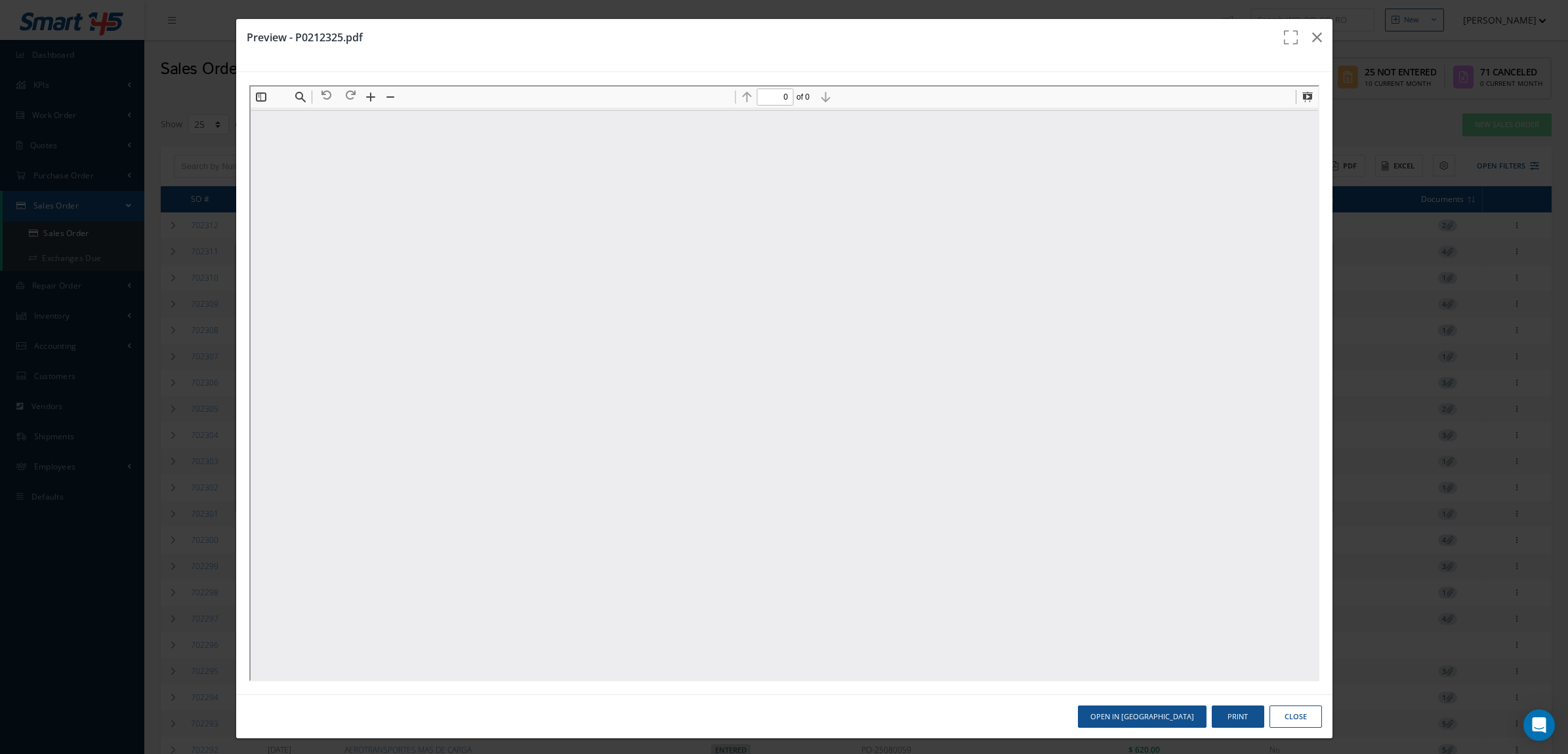
type input "1"
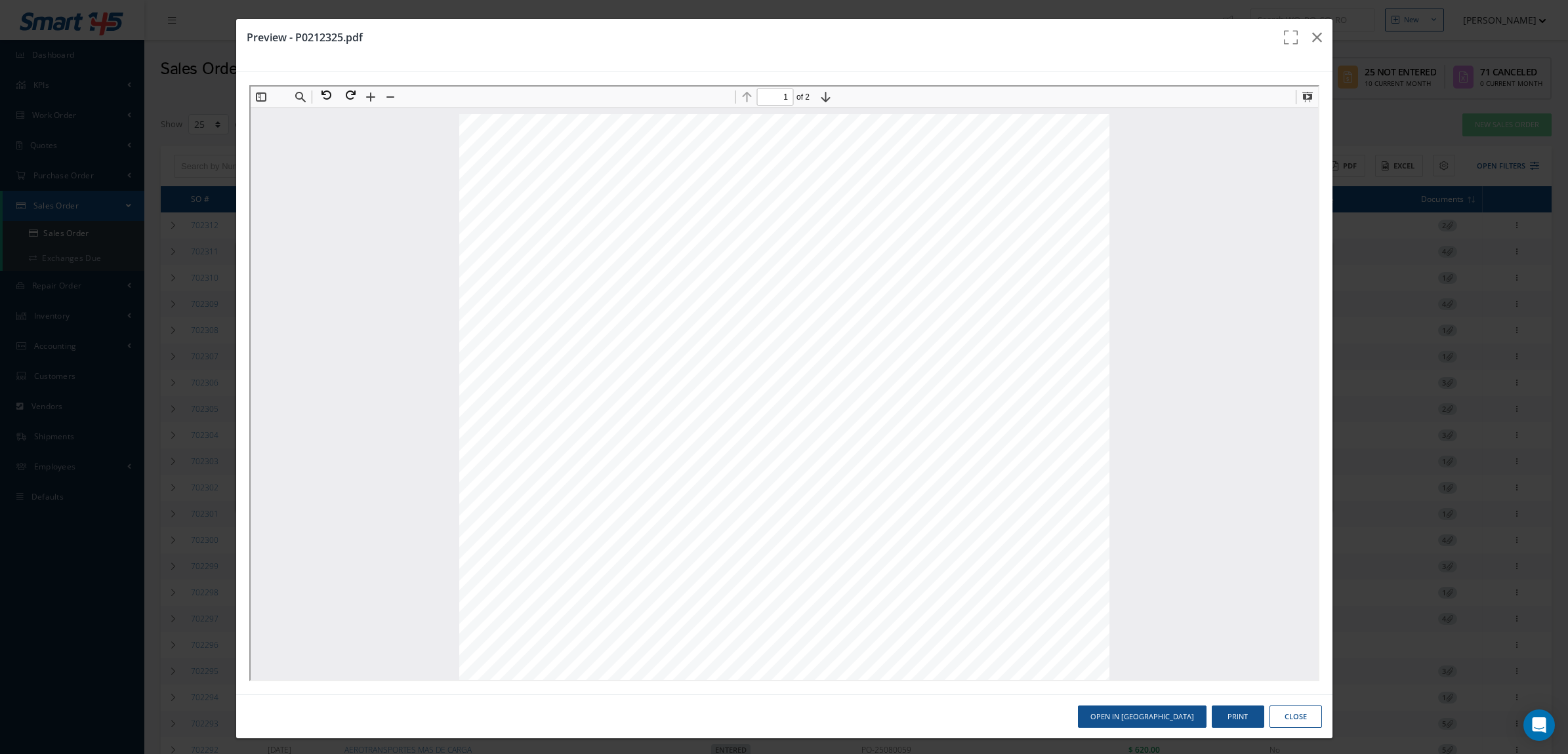
scroll to position [6, 0]
click at [1312, 33] on icon "button" at bounding box center [1316, 37] width 10 height 16
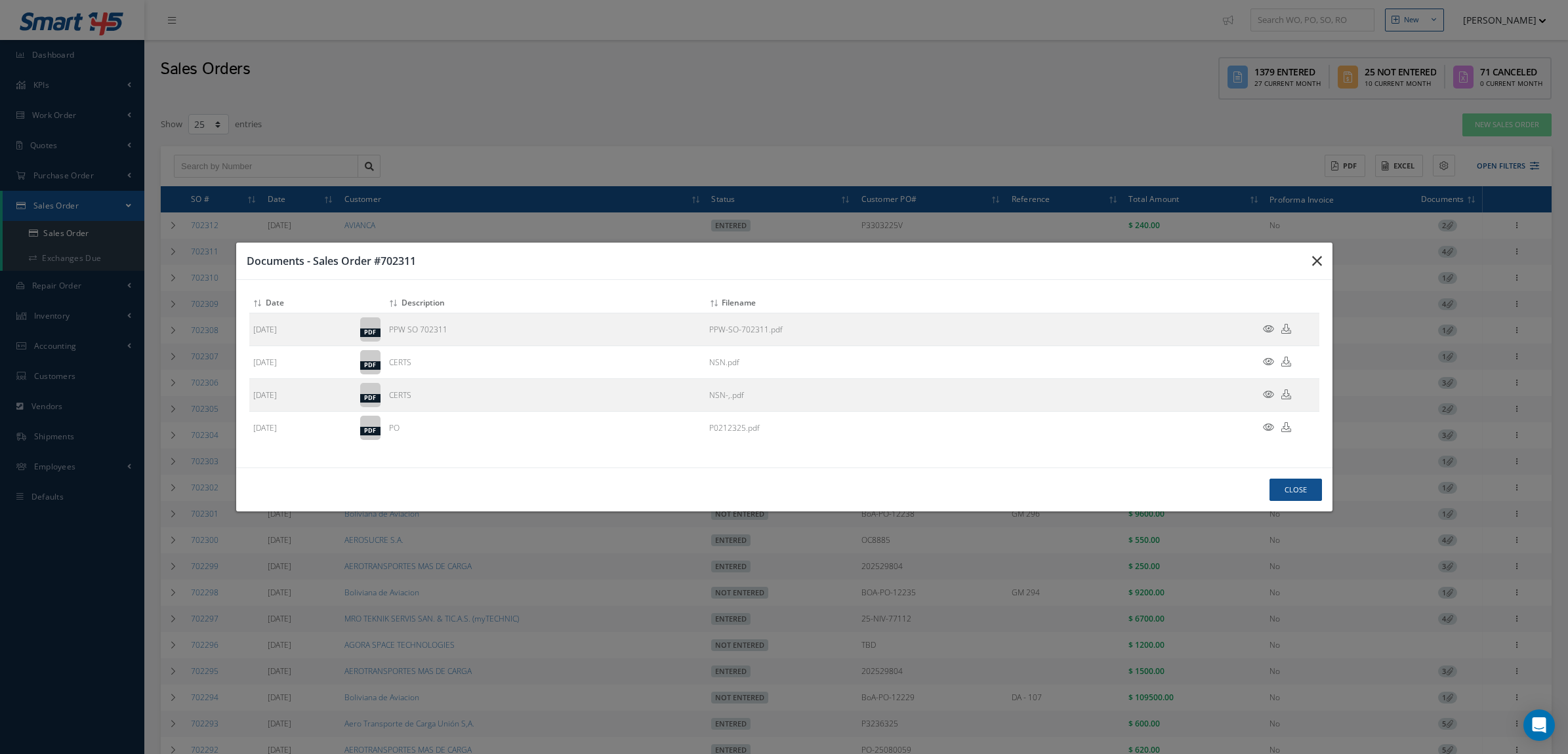
click at [0, 0] on icon "button" at bounding box center [0, 0] width 0 height 0
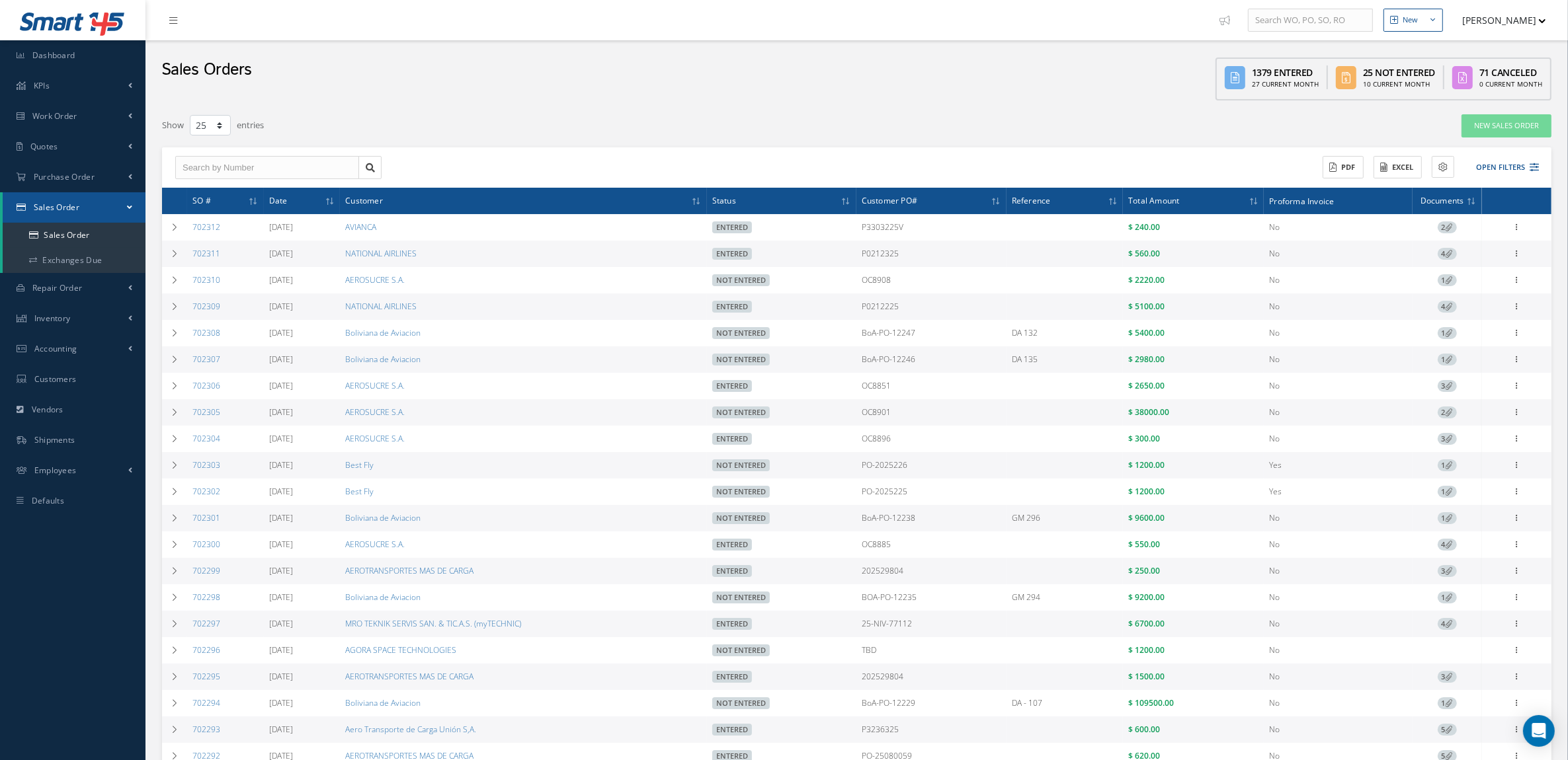
click at [1453, 306] on icon at bounding box center [1450, 307] width 7 height 7
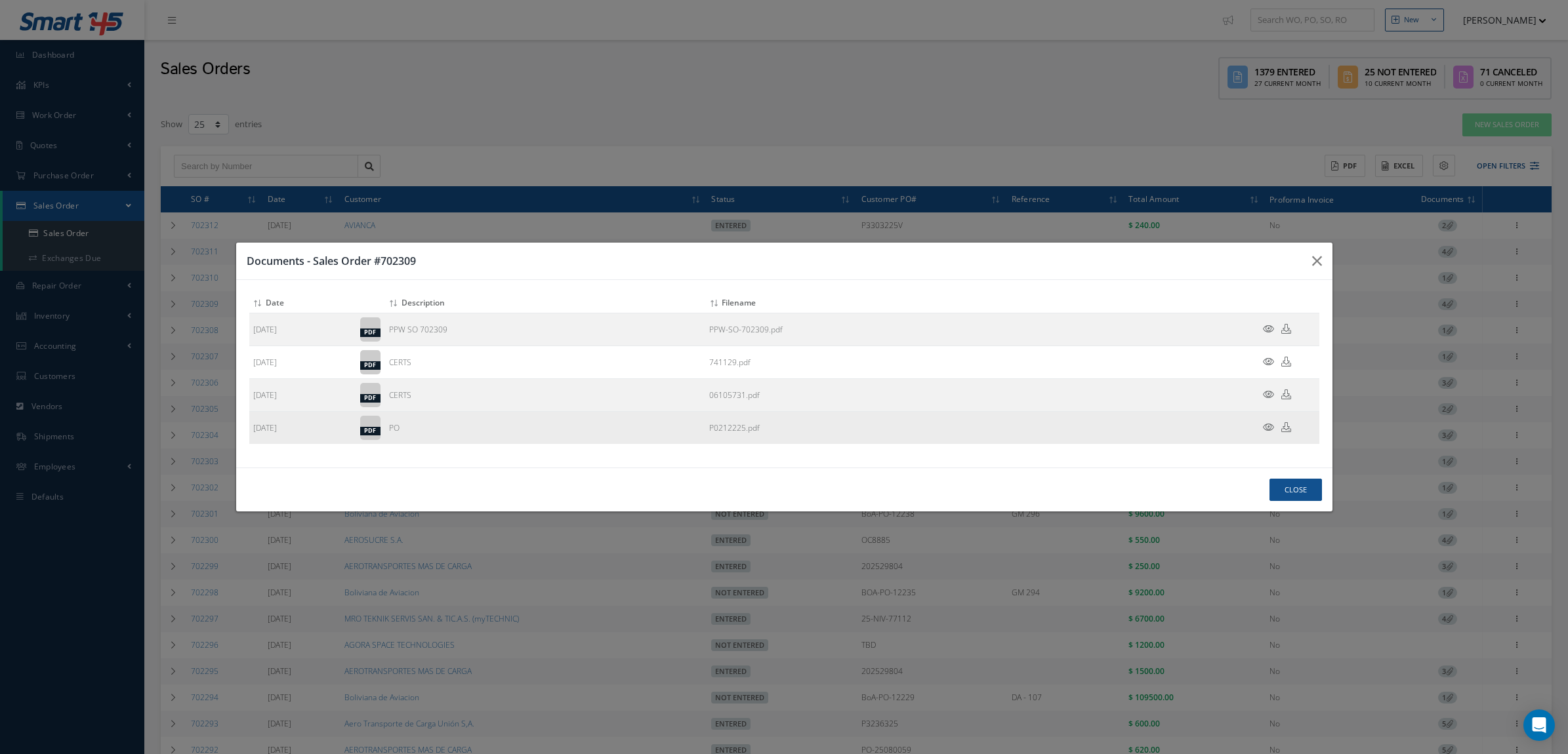
click at [1263, 429] on icon at bounding box center [1268, 427] width 11 height 10
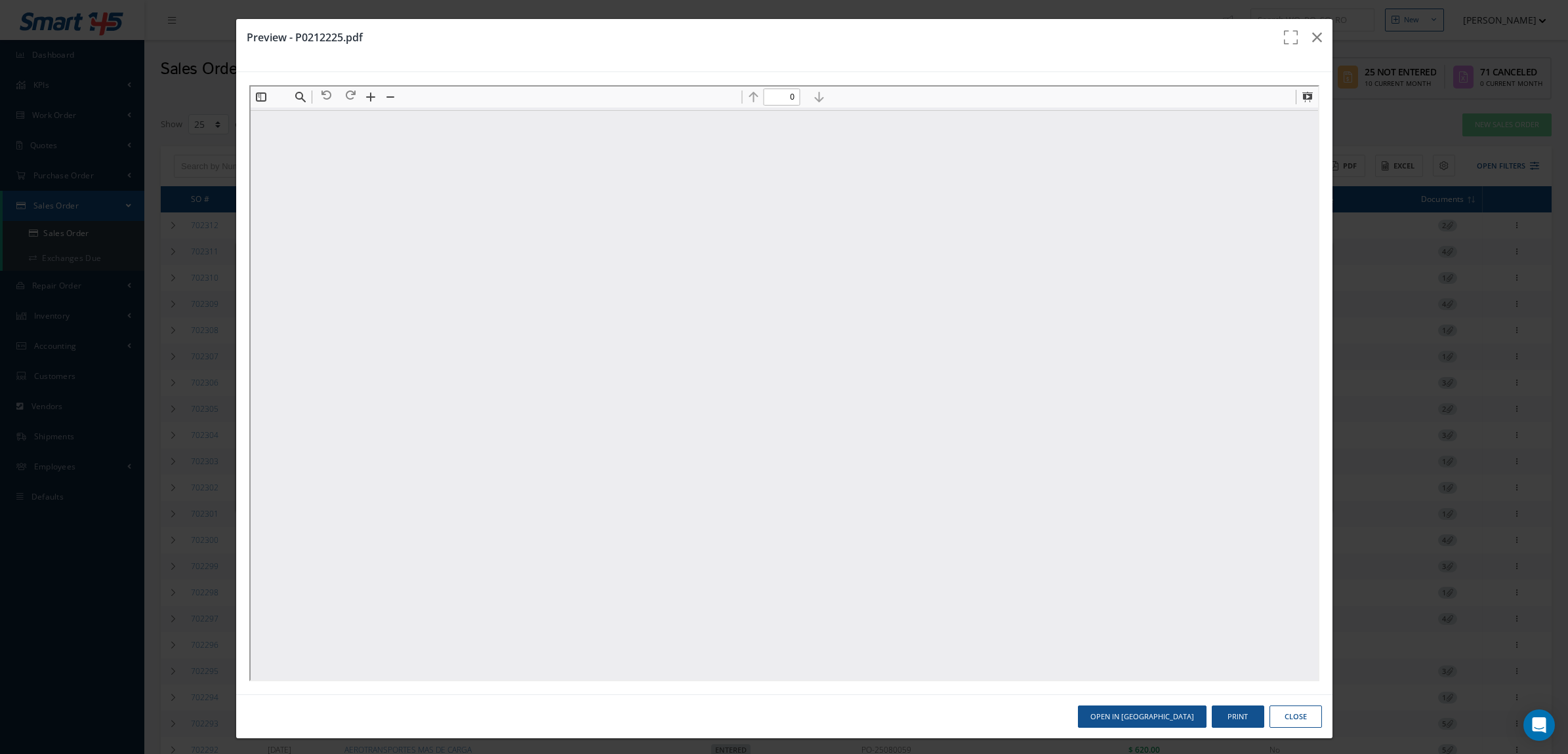
scroll to position [0, 0]
type input "1"
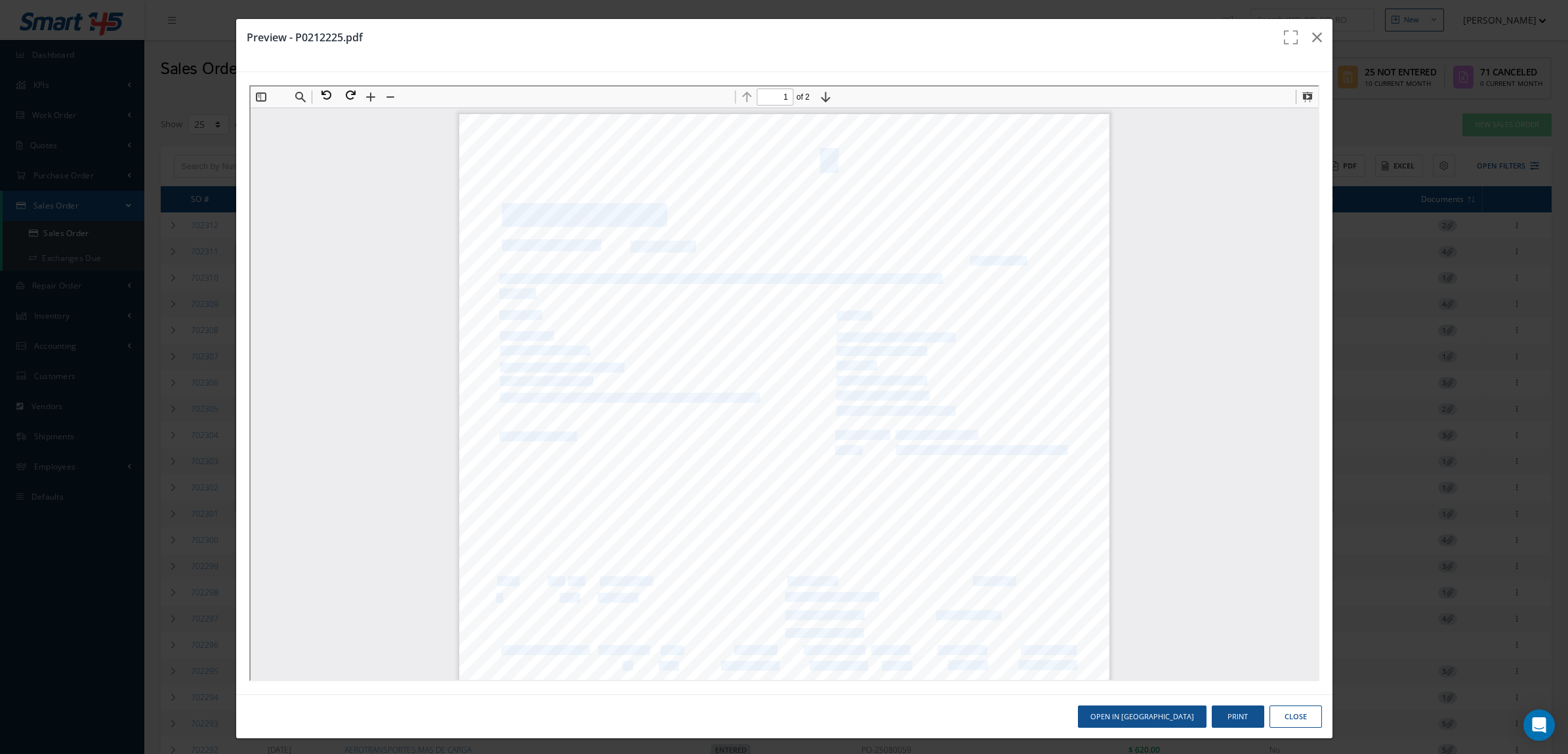
drag, startPoint x: 716, startPoint y: 153, endPoint x: 812, endPoint y: 156, distance: 96.0
click at [812, 156] on div "Page 1 / 2 P0212225 CRITICAL Purchase Order ODP0212225 Number: P0212225 Date: […" at bounding box center [782, 571] width 650 height 919
drag, startPoint x: 812, startPoint y: 156, endPoint x: 825, endPoint y: 156, distance: 13.0
click at [825, 156] on div "Page 1 / 2 P0212225 CRITICAL Purchase Order ODP0212225 Number: P0212225 Date: […" at bounding box center [782, 571] width 650 height 919
drag, startPoint x: 817, startPoint y: 160, endPoint x: 717, endPoint y: 156, distance: 100.1
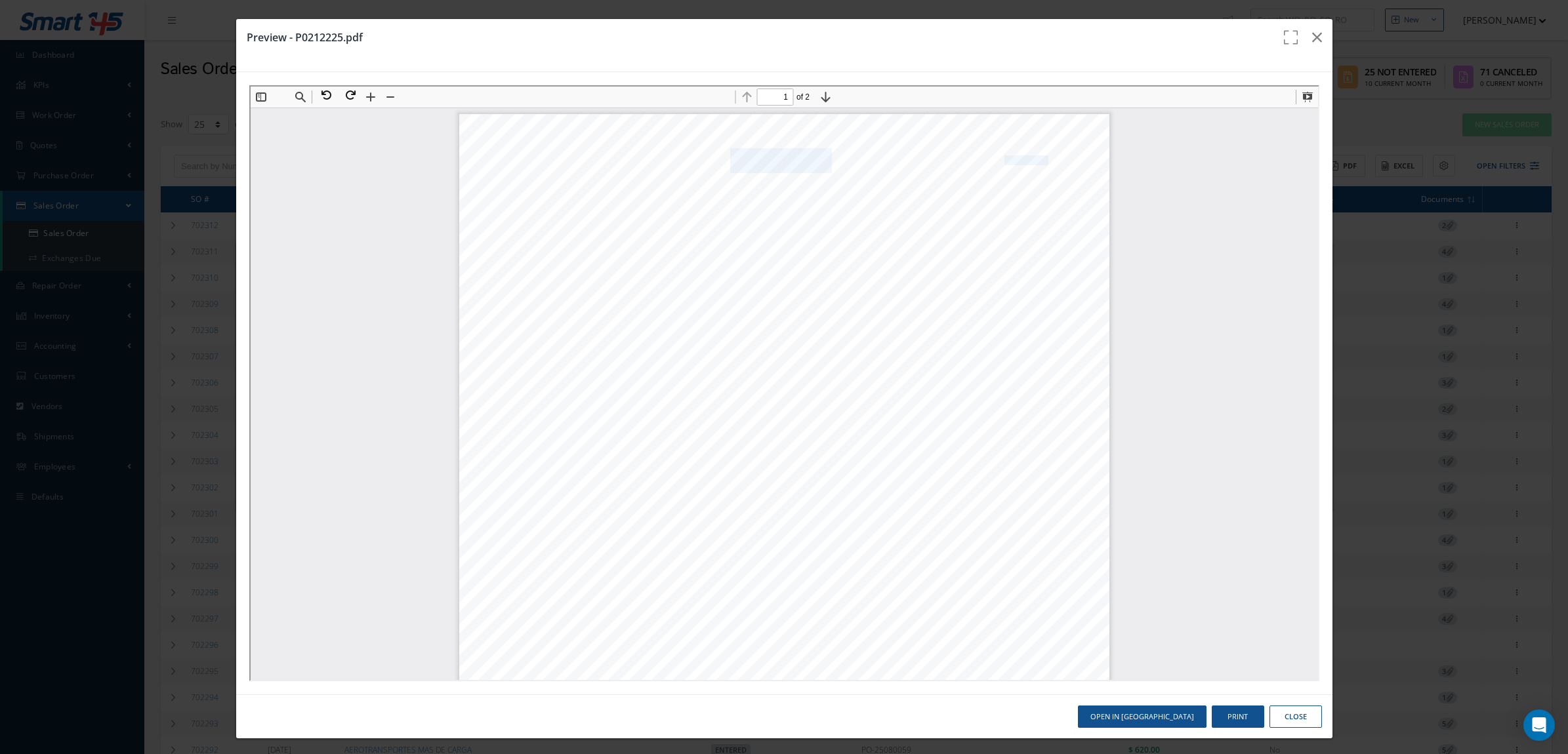
click at [717, 156] on div "Page 1 / 2 P0212225 CRITICAL Purchase Order ODP0212225 Number: P0212225 Date: […" at bounding box center [782, 571] width 650 height 919
copy div "Page 1 / 2 P0212225"
click at [1312, 36] on icon "button" at bounding box center [1316, 37] width 10 height 16
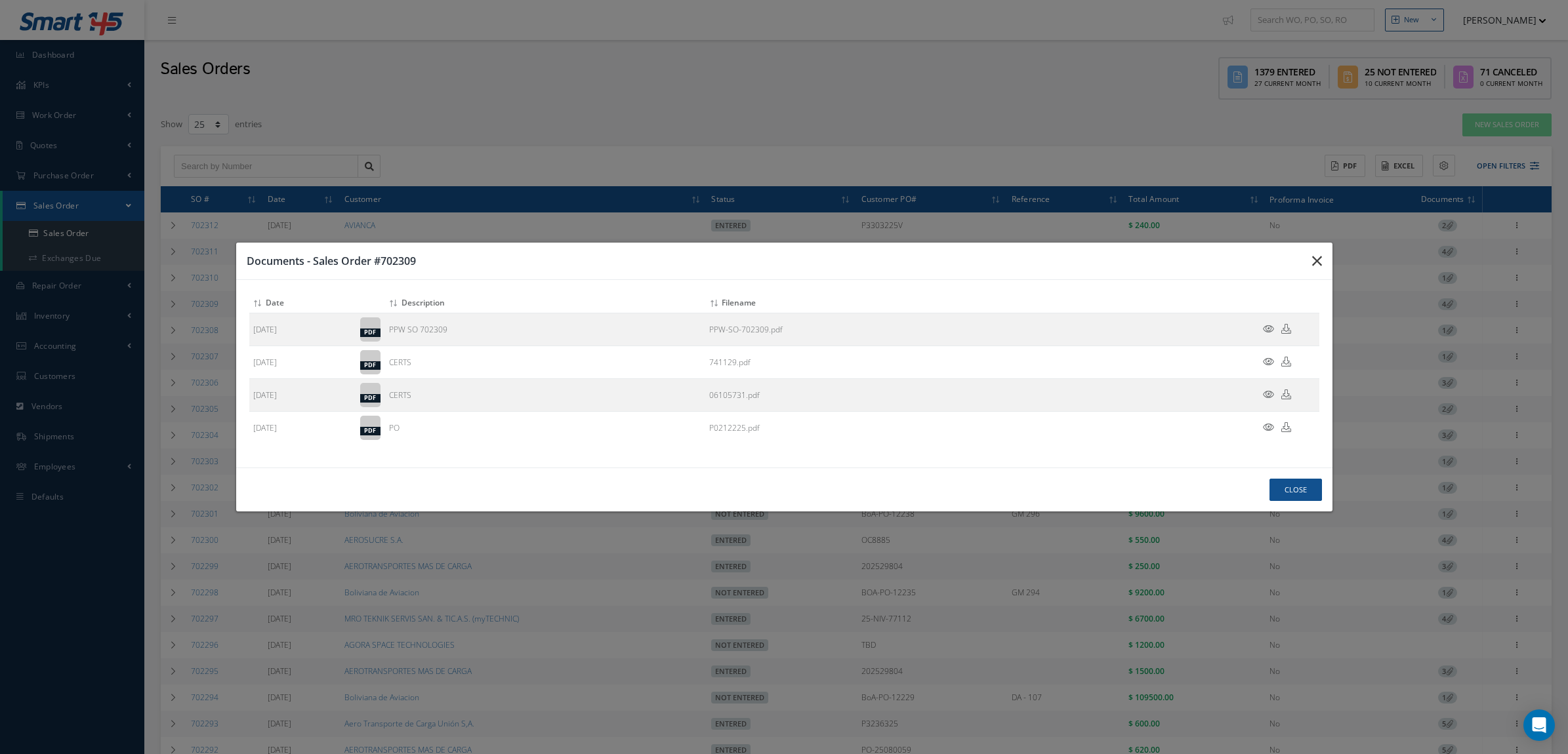
click at [0, 0] on button "button" at bounding box center [0, 0] width 0 height 0
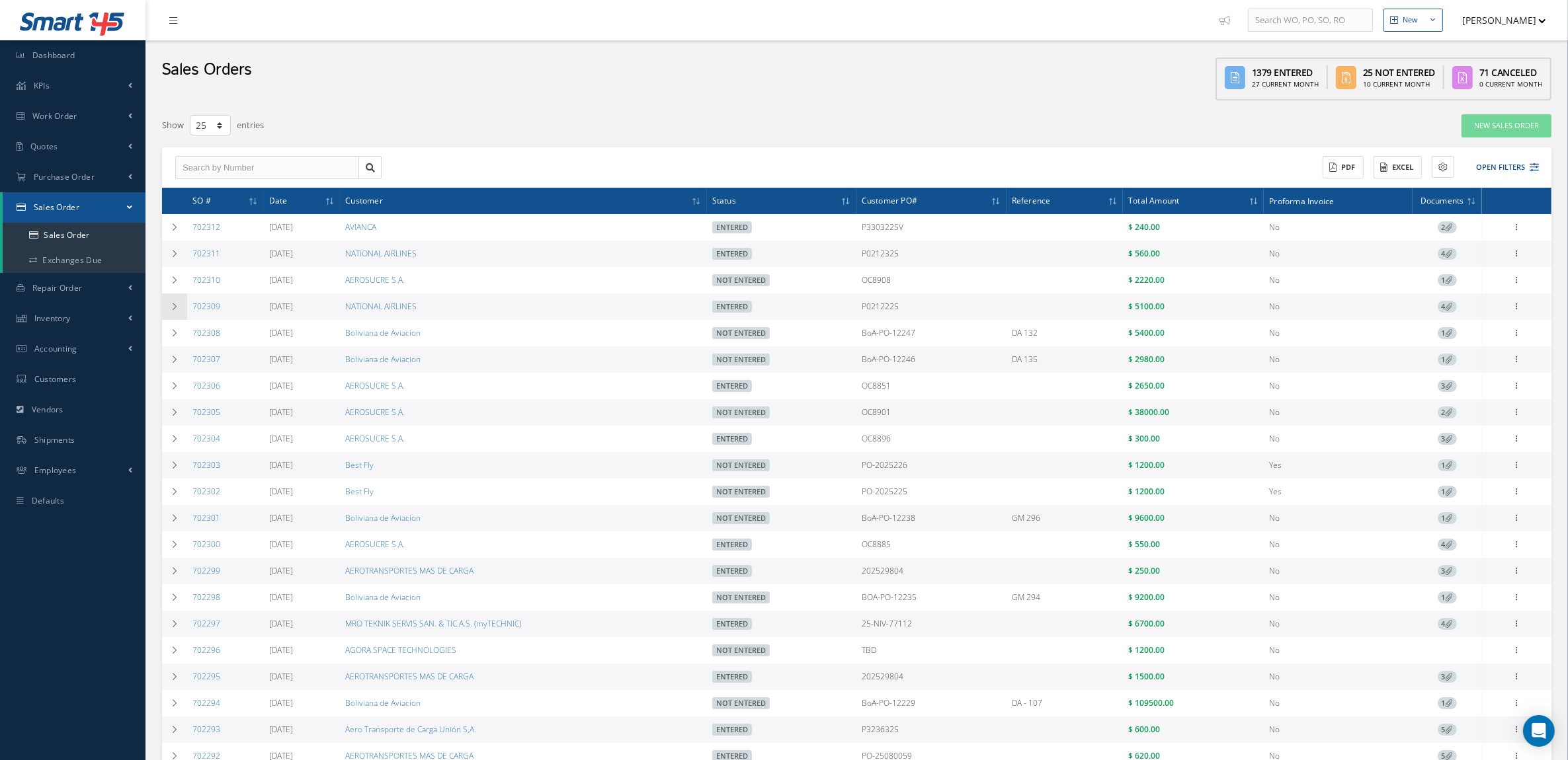
click at [179, 302] on td at bounding box center [174, 307] width 25 height 26
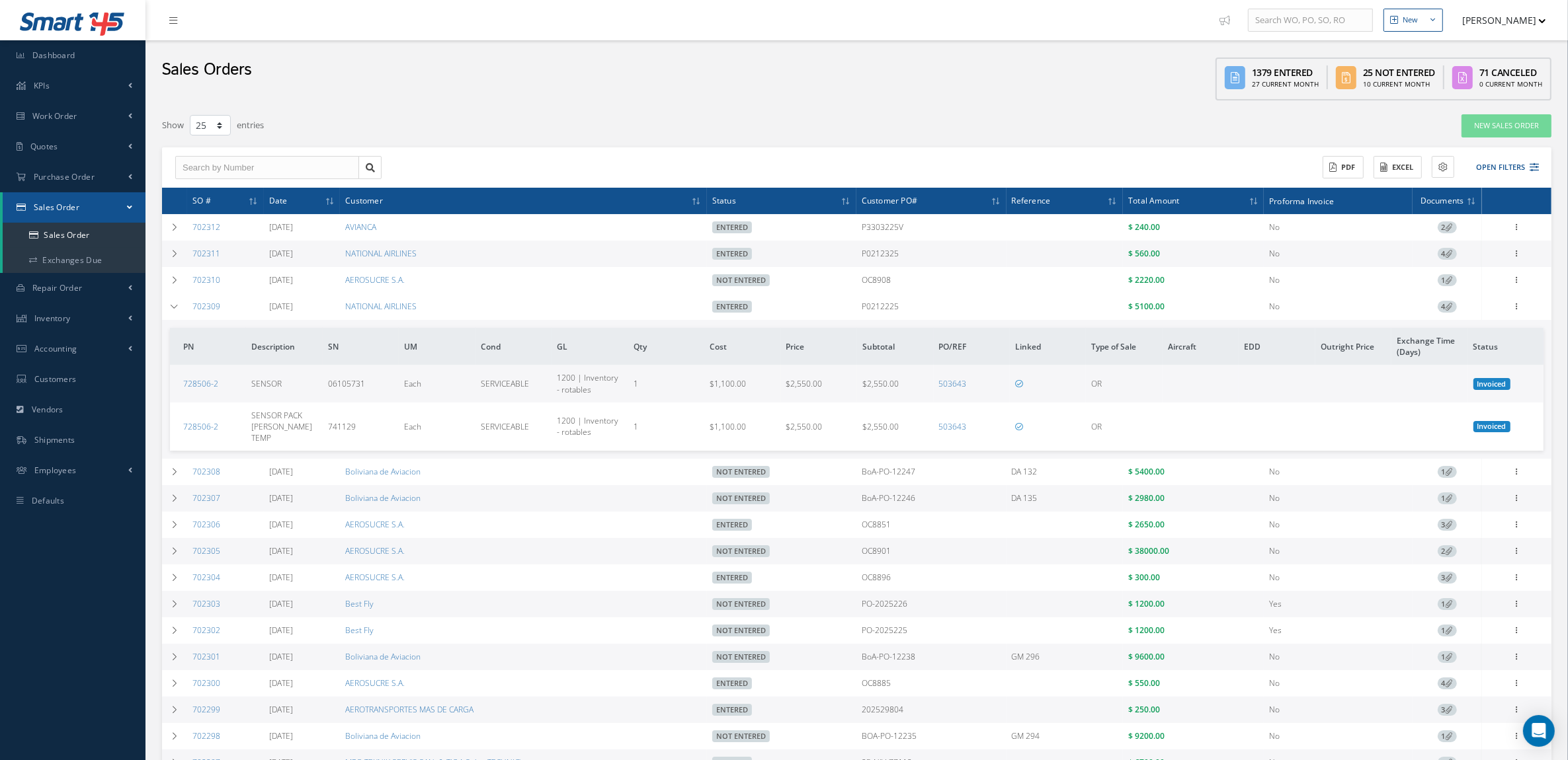
drag, startPoint x: 233, startPoint y: 312, endPoint x: 190, endPoint y: 308, distance: 43.2
click at [190, 308] on td "702309" at bounding box center [225, 307] width 77 height 26
copy link "702309"
click at [1449, 308] on icon at bounding box center [1450, 307] width 7 height 7
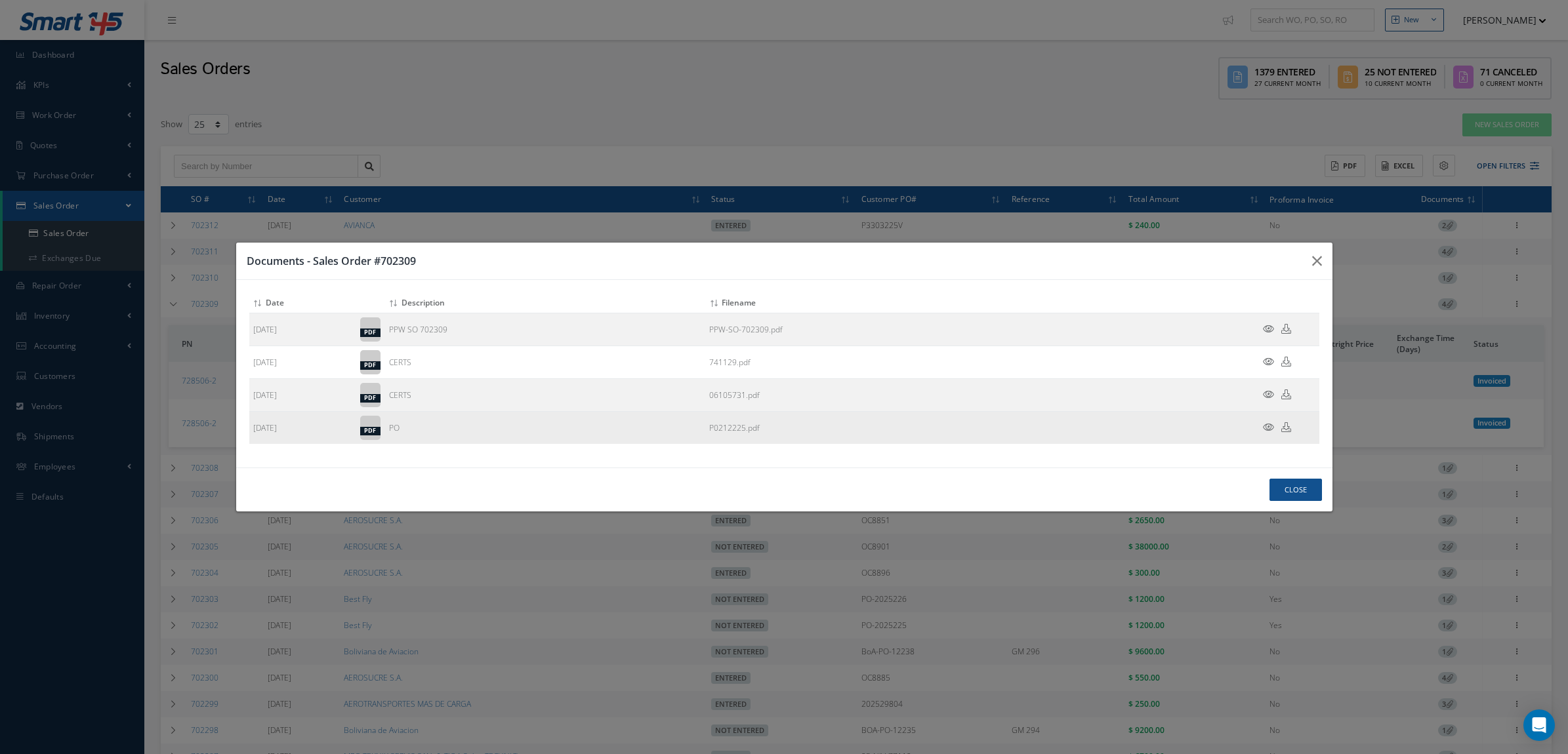
click at [1264, 424] on icon at bounding box center [1268, 427] width 11 height 10
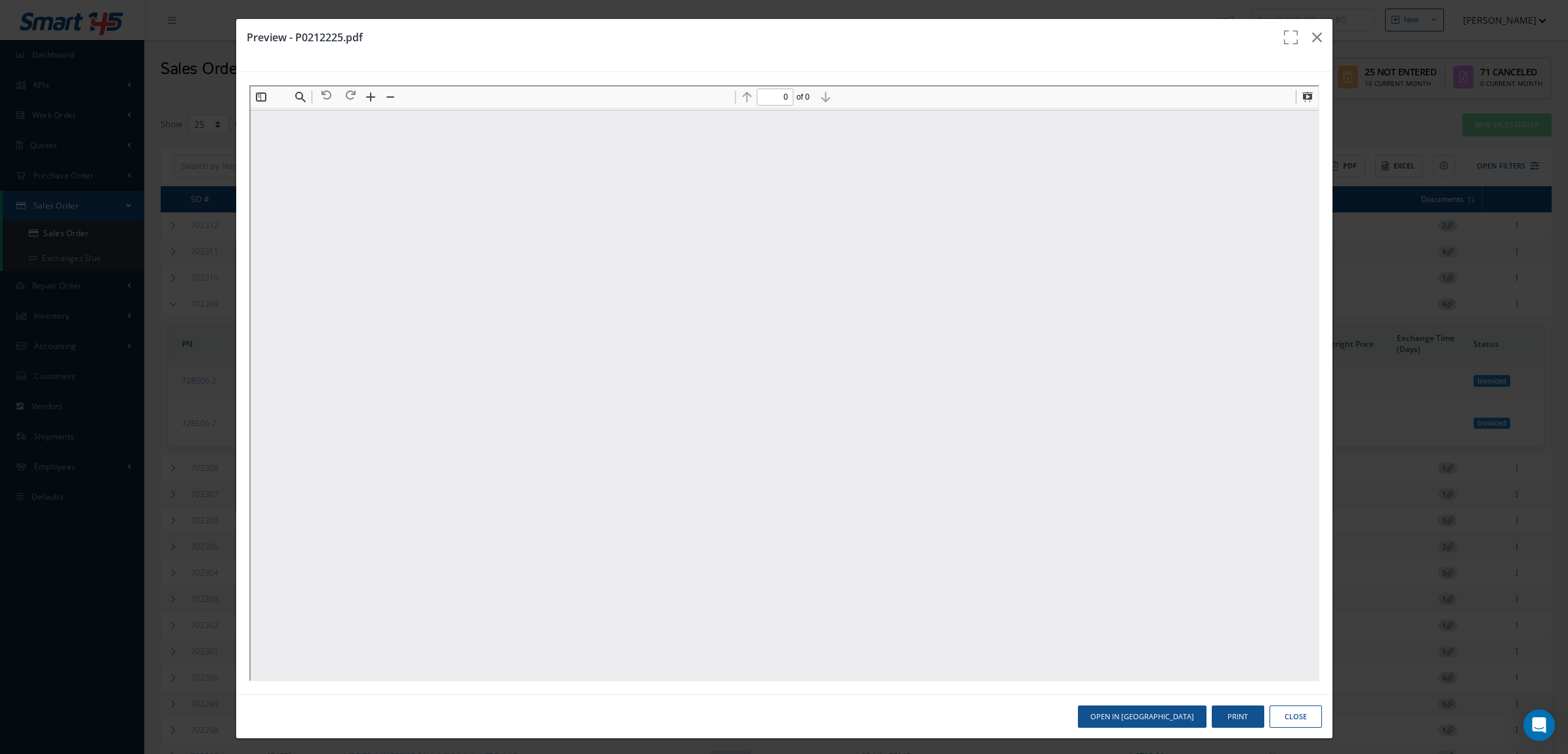
type input "1"
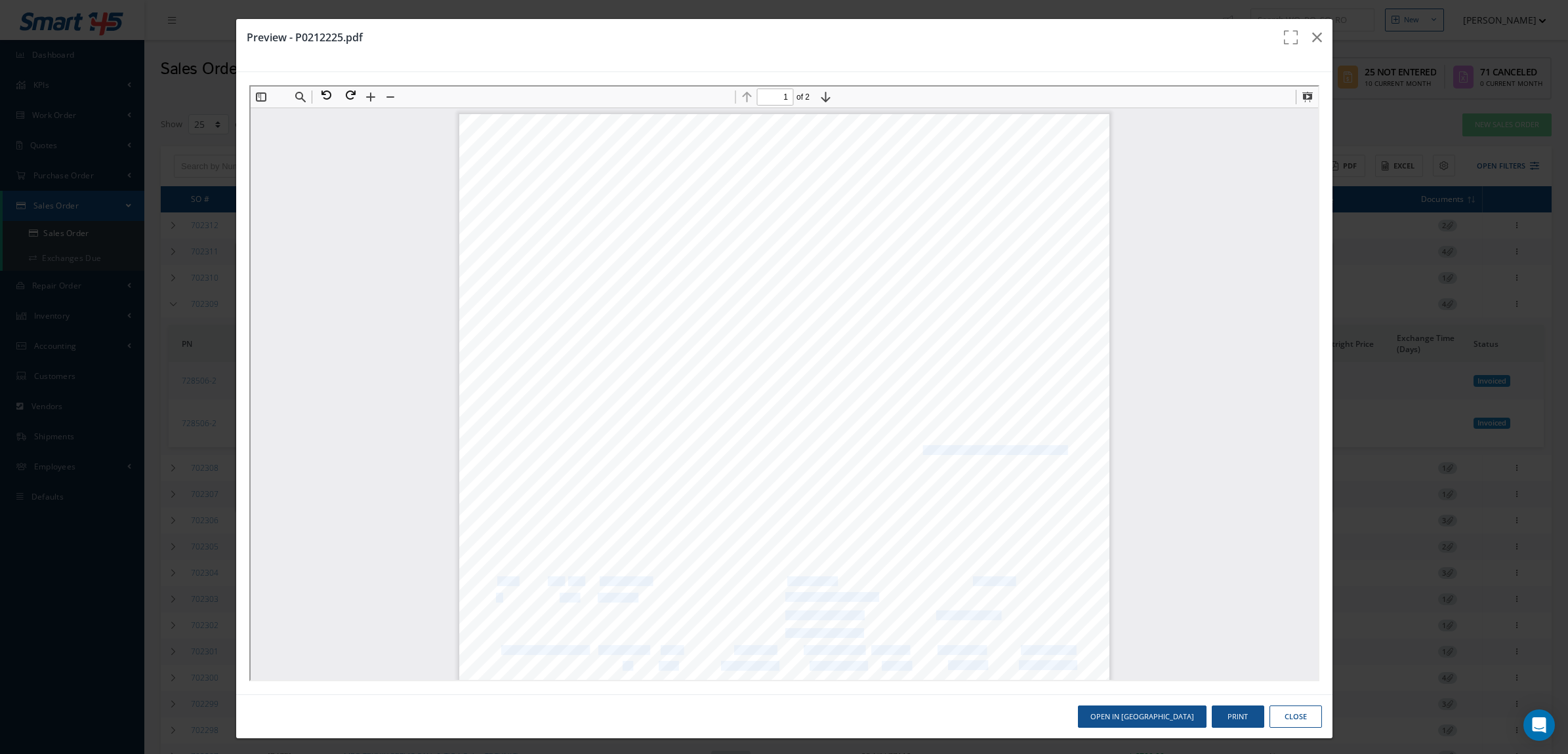
drag, startPoint x: 1039, startPoint y: 452, endPoint x: 904, endPoint y: 448, distance: 135.1
click at [904, 448] on div "Page 1 / 2 P0212225 CRITICAL Purchase Order ODP0212225 Number: P0212225 Date: 1…" at bounding box center [782, 571] width 650 height 919
drag, startPoint x: 904, startPoint y: 448, endPoint x: 1025, endPoint y: 451, distance: 121.0
click at [1025, 451] on span "sstakemann@nationalairles.com" at bounding box center [978, 450] width 170 height 9
copy span "sstakemann@nationalairles.com"
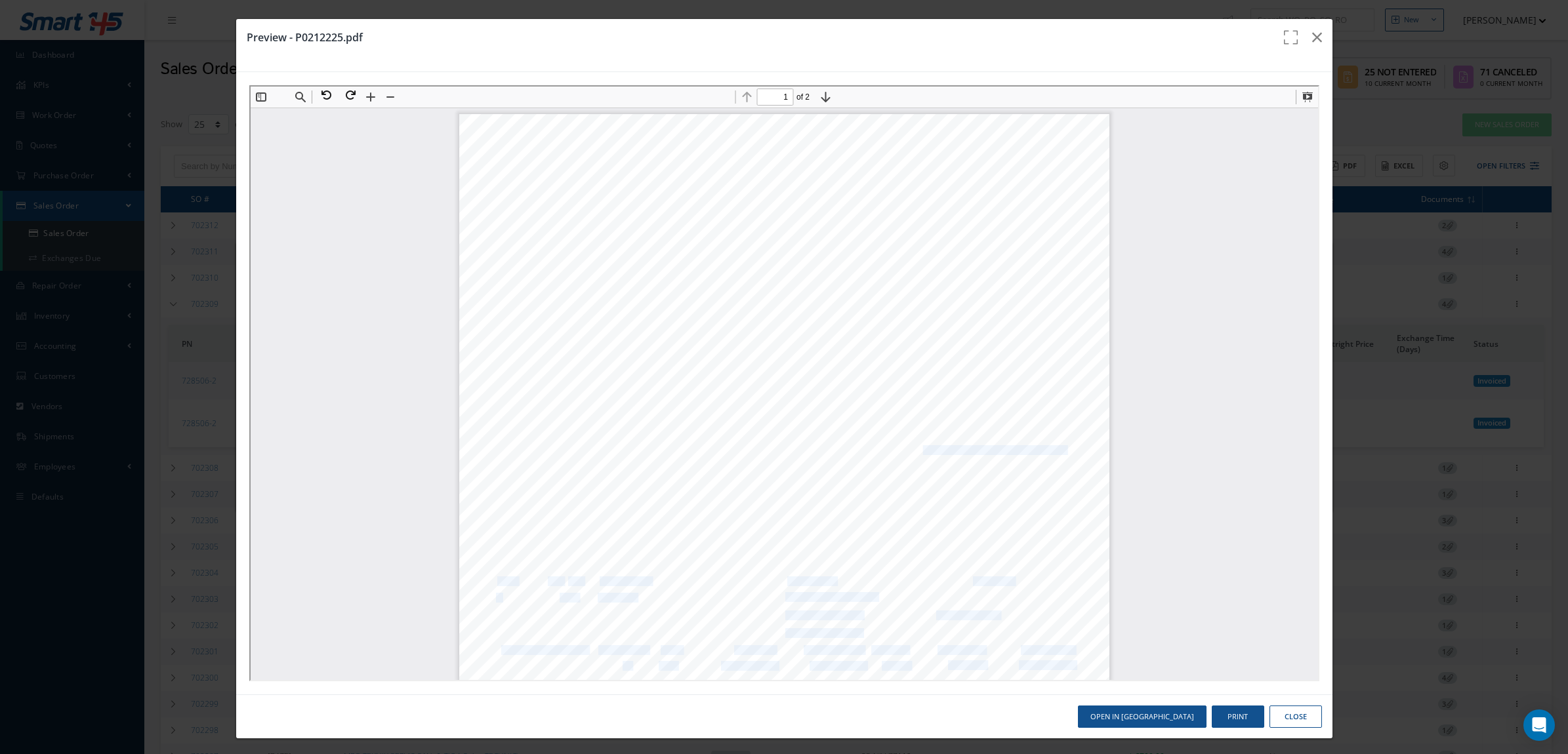
drag, startPoint x: 971, startPoint y: 432, endPoint x: 884, endPoint y: 431, distance: 87.0
click at [893, 431] on span "Stakemann, Samuel" at bounding box center [933, 434] width 80 height 9
copy span "Stakemann, Samuel"
drag, startPoint x: 948, startPoint y: 335, endPoint x: 916, endPoint y: 339, distance: 32.2
click at [916, 339] on div "Page 1 / 2 P0212225 CRITICAL Purchase Order ODP0212225 Number: P0212225 Date: 1…" at bounding box center [782, 571] width 650 height 919
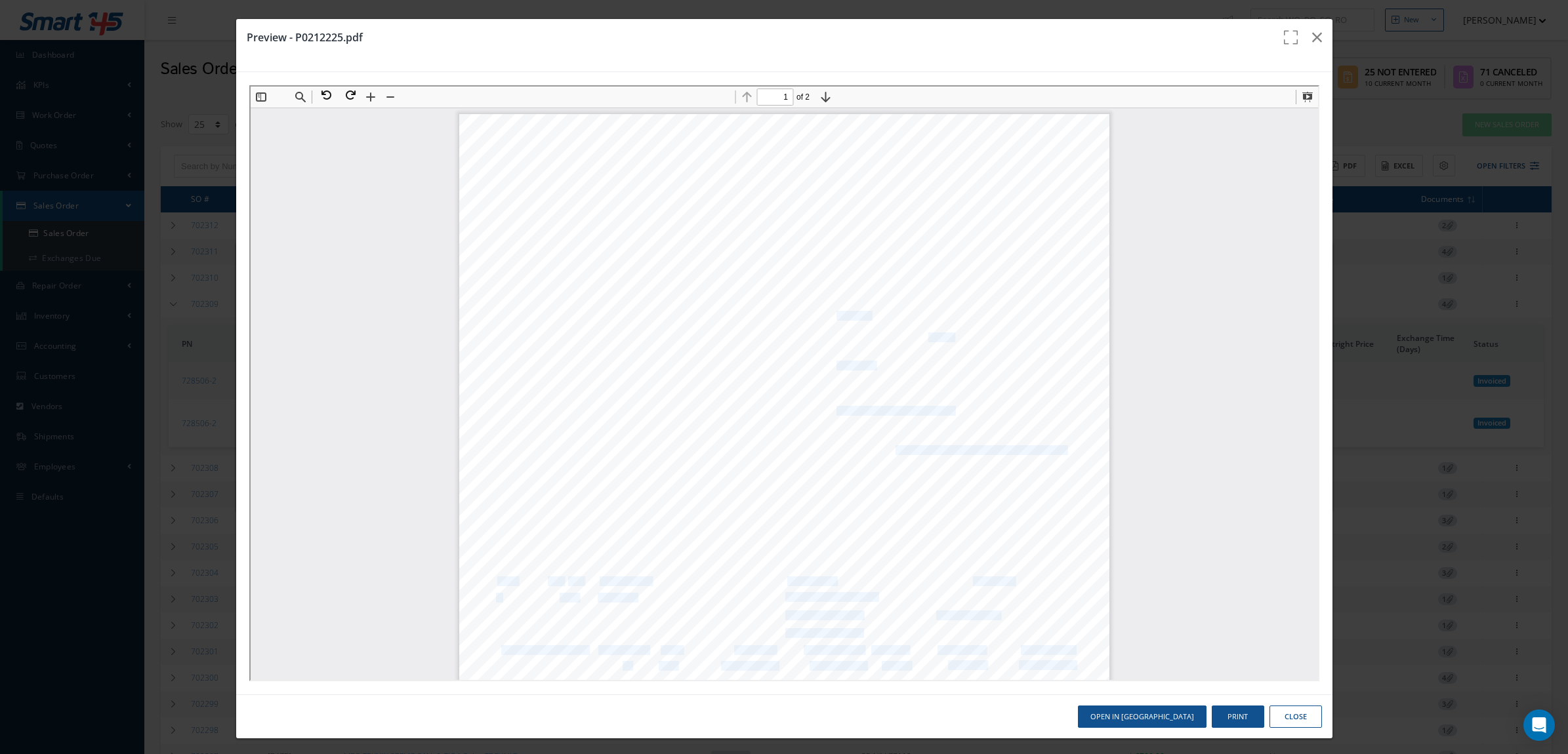
drag, startPoint x: 916, startPoint y: 339, endPoint x: 920, endPoint y: 329, distance: 10.8
click at [920, 326] on div "Page 1 / 2 P0212225 CRITICAL Purchase Order ODP0212225 Number: P0212225 Date: 1…" at bounding box center [782, 571] width 650 height 919
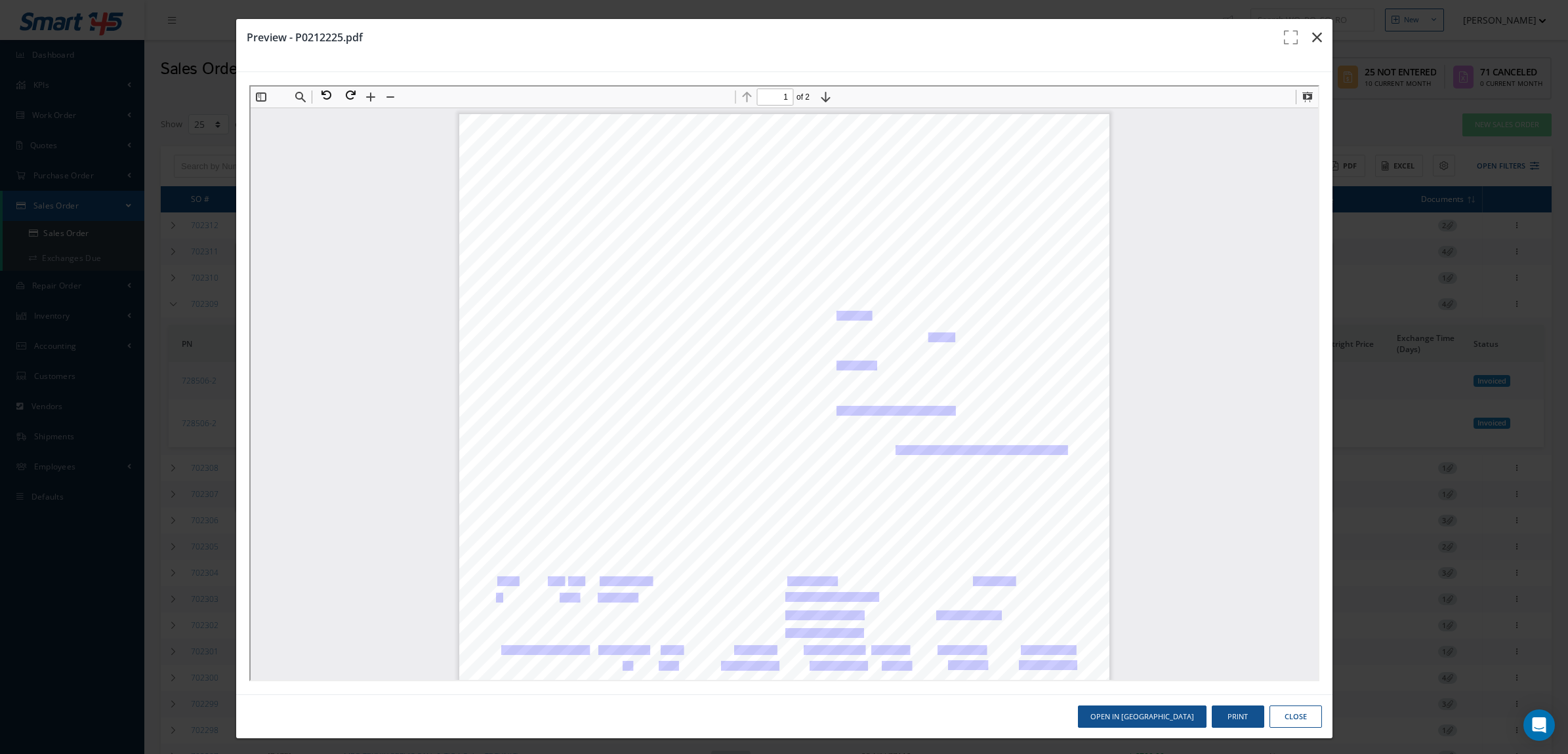
click at [1312, 38] on icon "button" at bounding box center [1316, 37] width 10 height 16
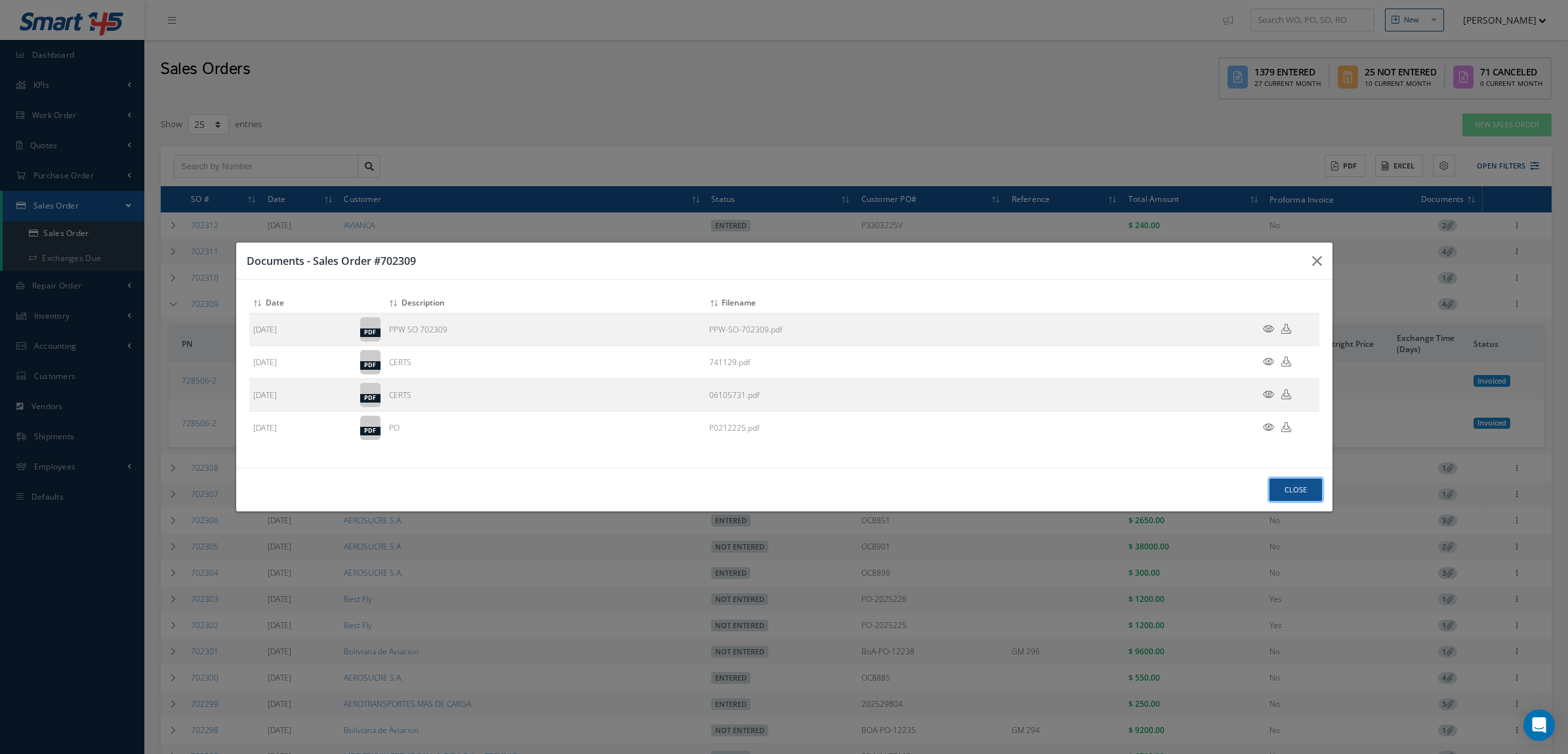
click at [1289, 489] on button "Close" at bounding box center [1295, 490] width 53 height 23
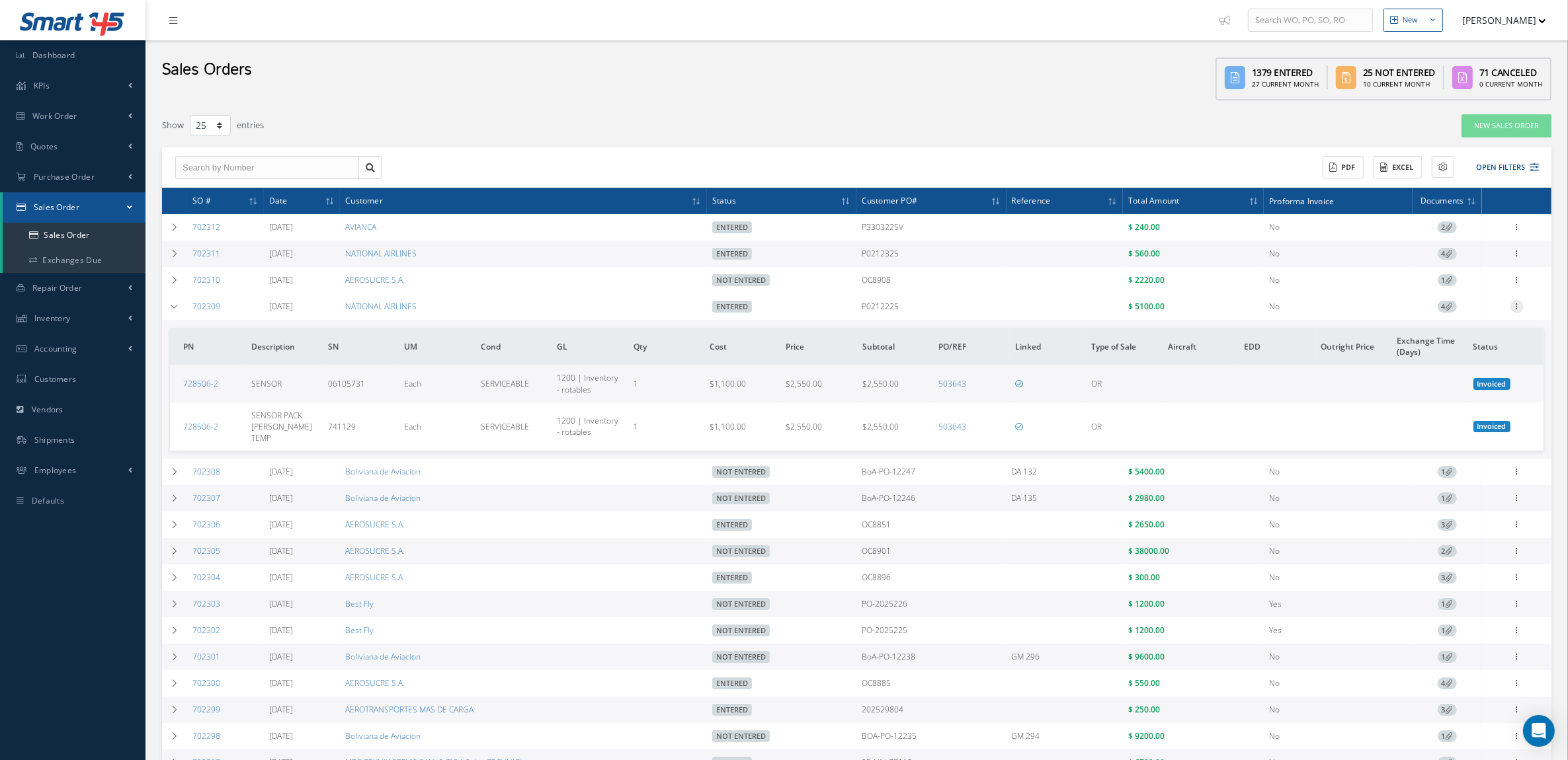
click at [1522, 305] on icon at bounding box center [1517, 305] width 13 height 10
click at [1465, 347] on link "Edit" at bounding box center [1456, 343] width 104 height 18
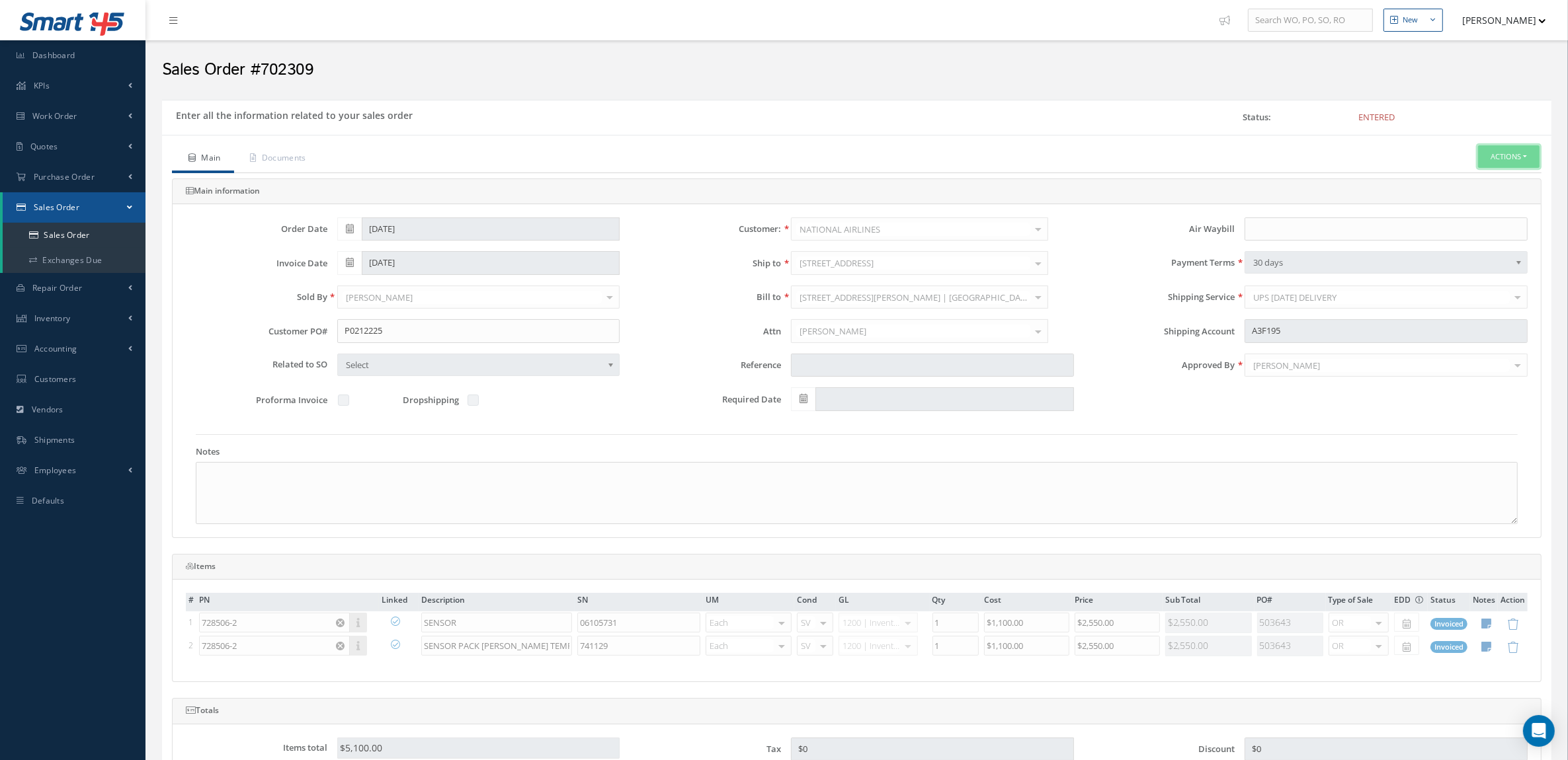
click at [1492, 152] on button "Actions" at bounding box center [1509, 157] width 61 height 23
click at [1473, 182] on link "Reverse Sales Order" at bounding box center [1489, 179] width 106 height 18
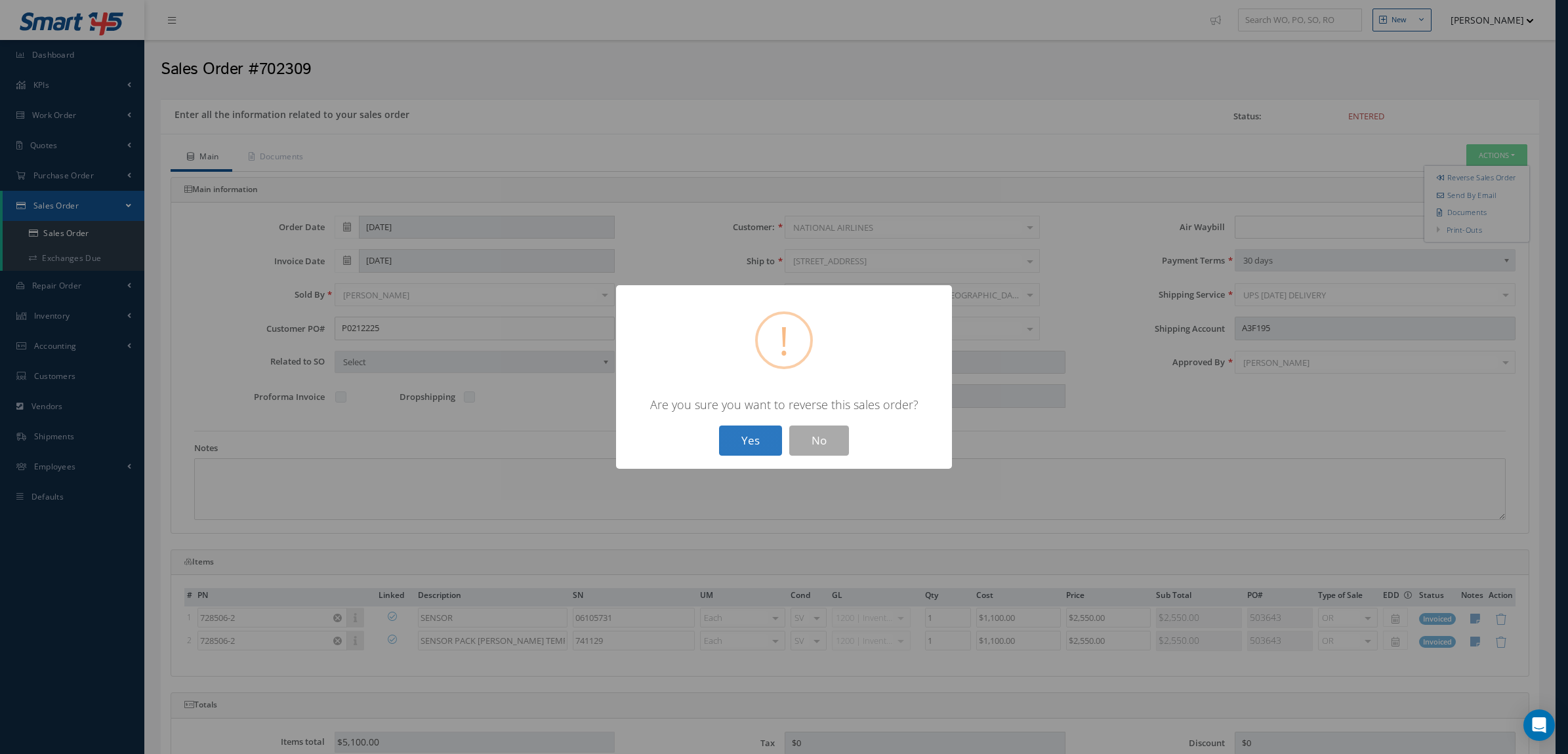
click at [760, 433] on button "Yes" at bounding box center [750, 441] width 63 height 30
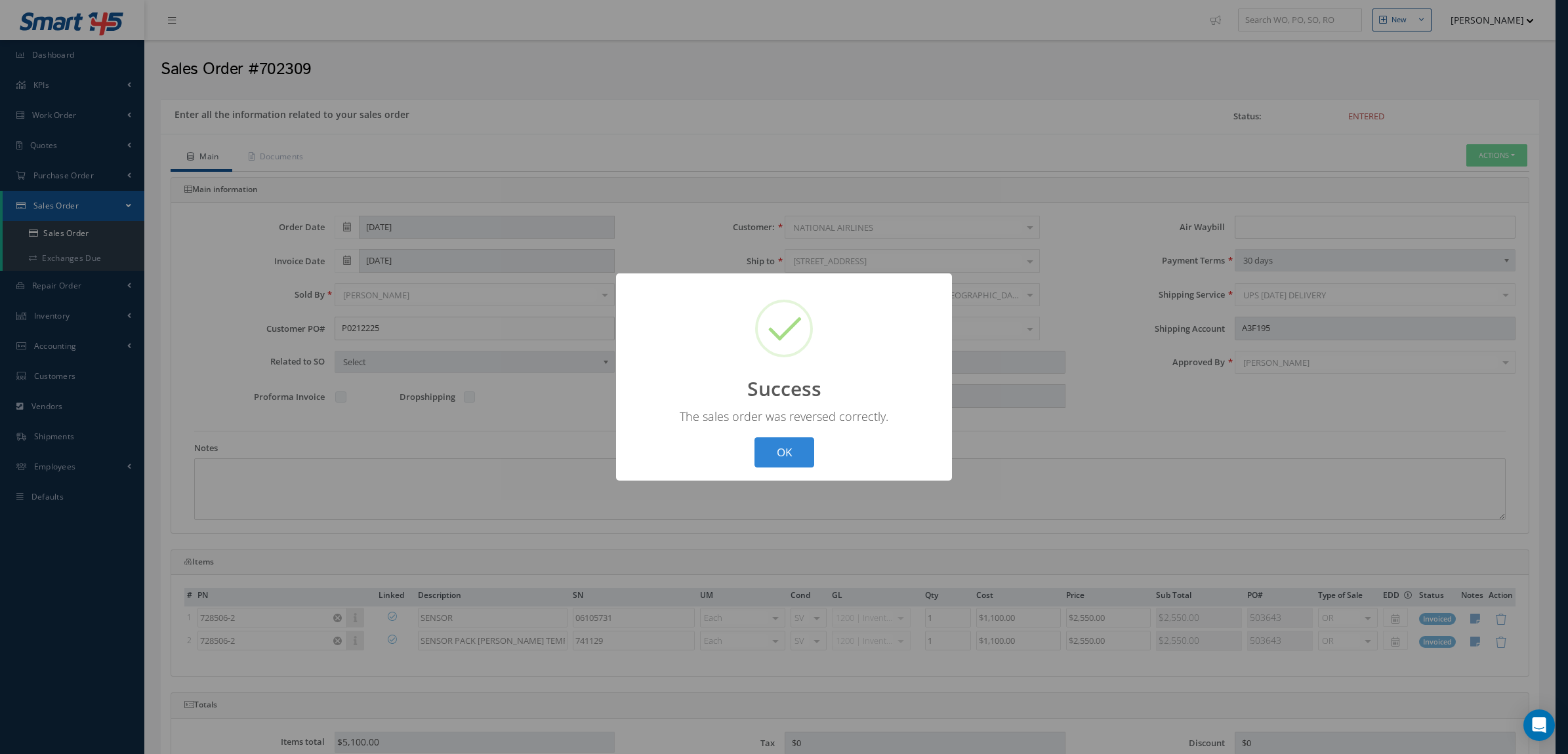
drag, startPoint x: 797, startPoint y: 454, endPoint x: 1068, endPoint y: 303, distance: 310.2
click at [797, 454] on button "OK" at bounding box center [784, 453] width 60 height 30
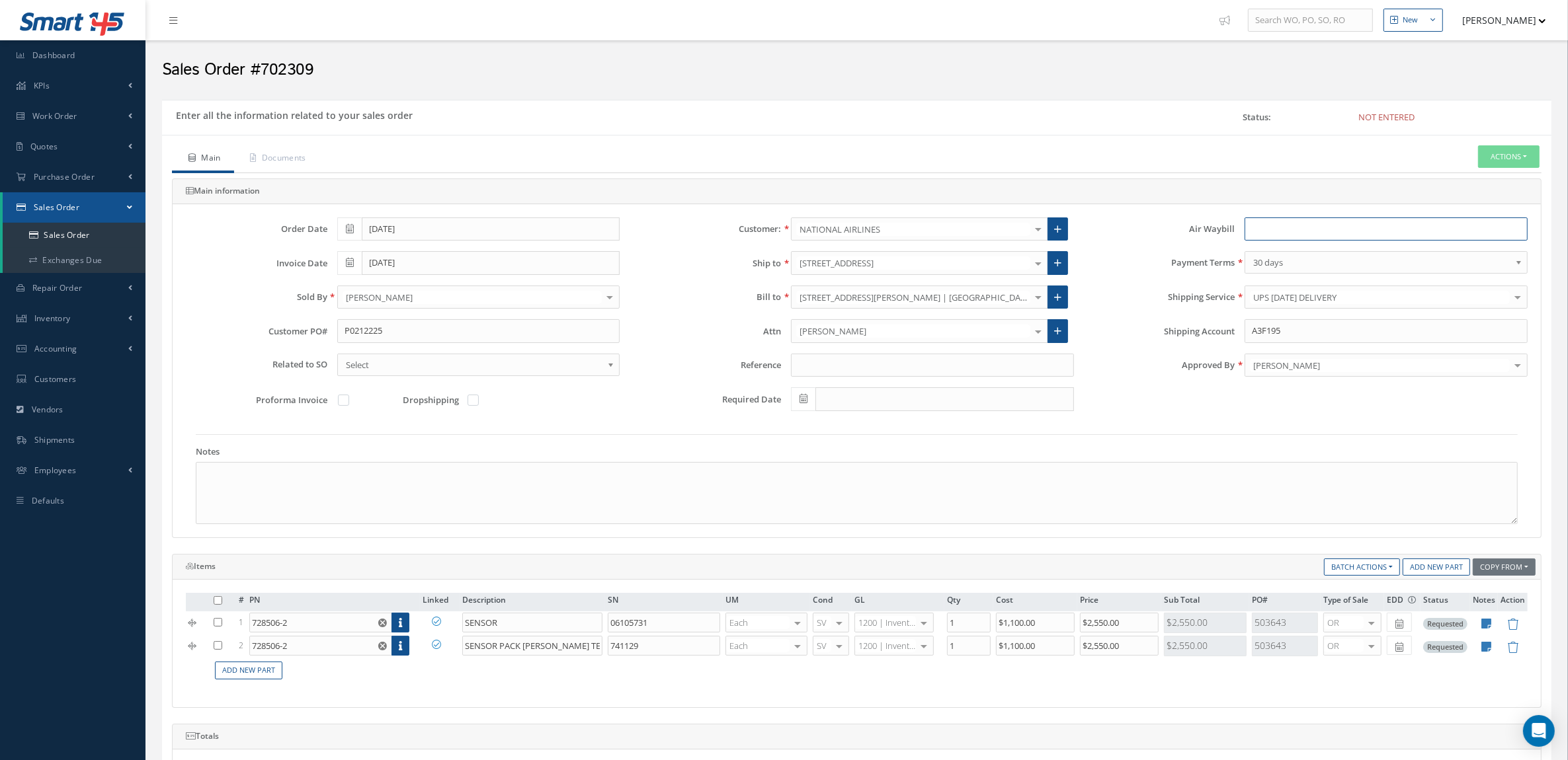
click at [1272, 225] on input "text" at bounding box center [1386, 229] width 283 height 24
paste input "1ZX200X54135327969"
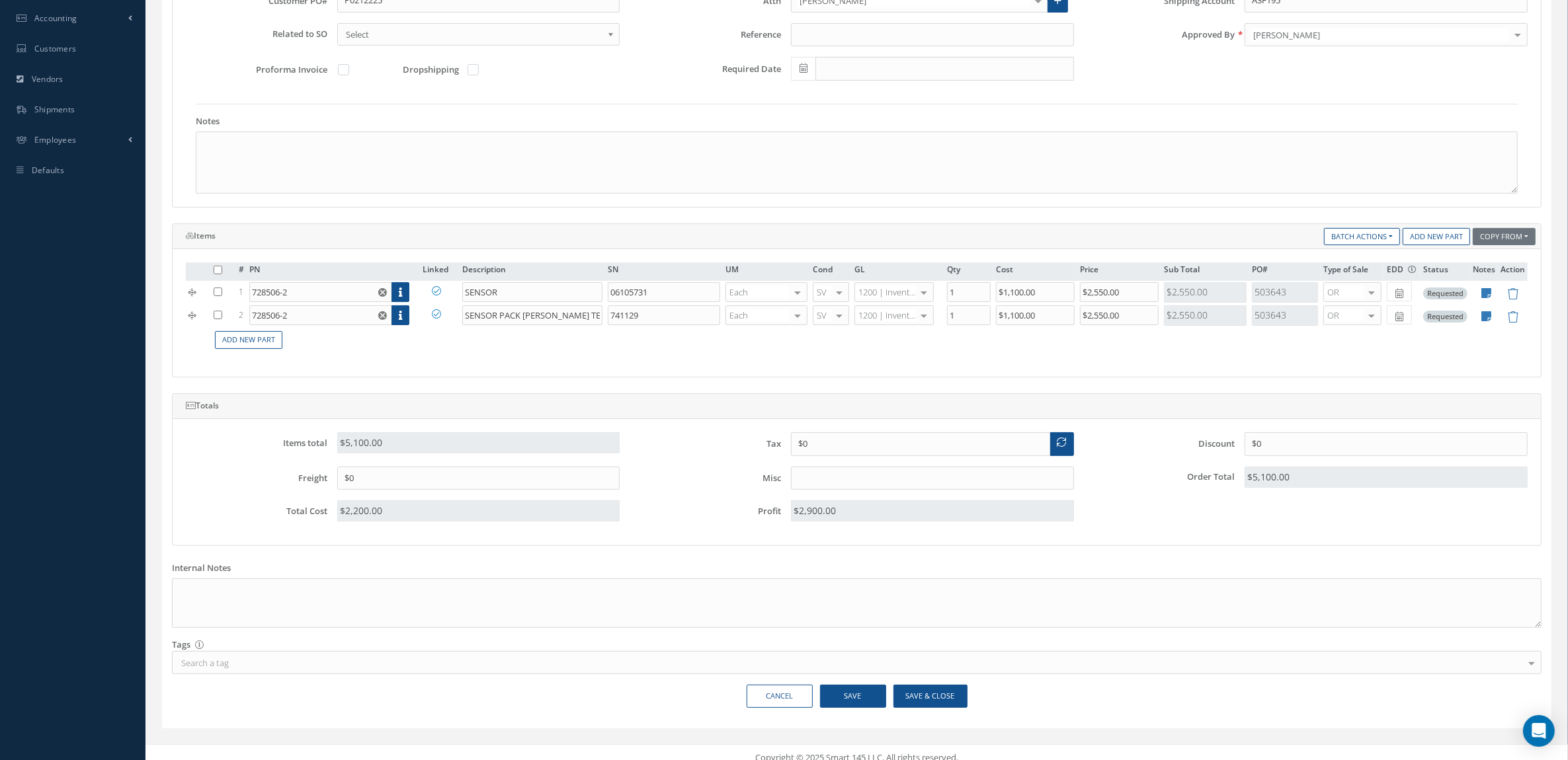
type input "1ZX200X54135327969"
click at [834, 700] on button "Save" at bounding box center [852, 696] width 66 height 23
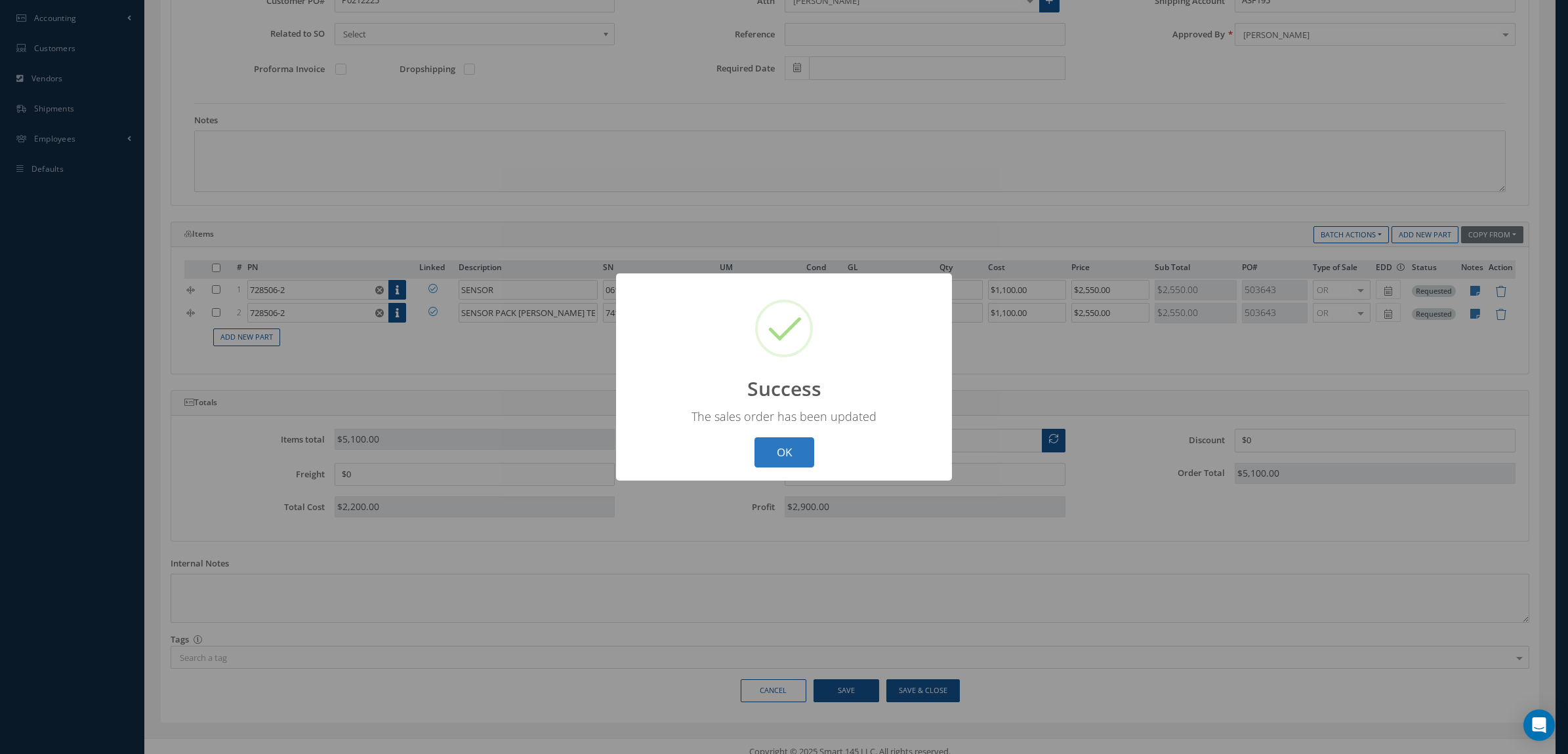
click at [779, 467] on button "OK" at bounding box center [784, 453] width 60 height 30
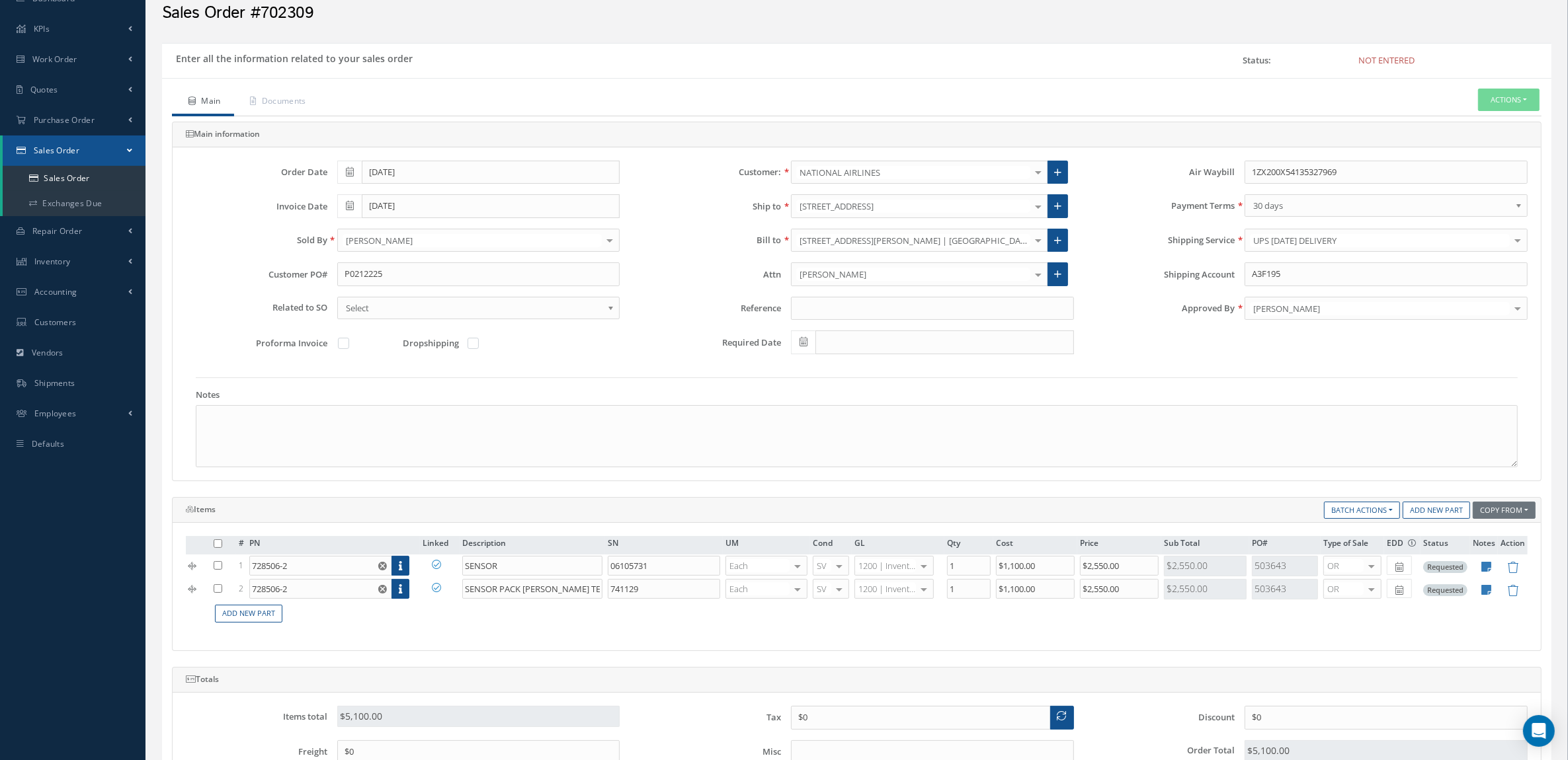
scroll to position [0, 0]
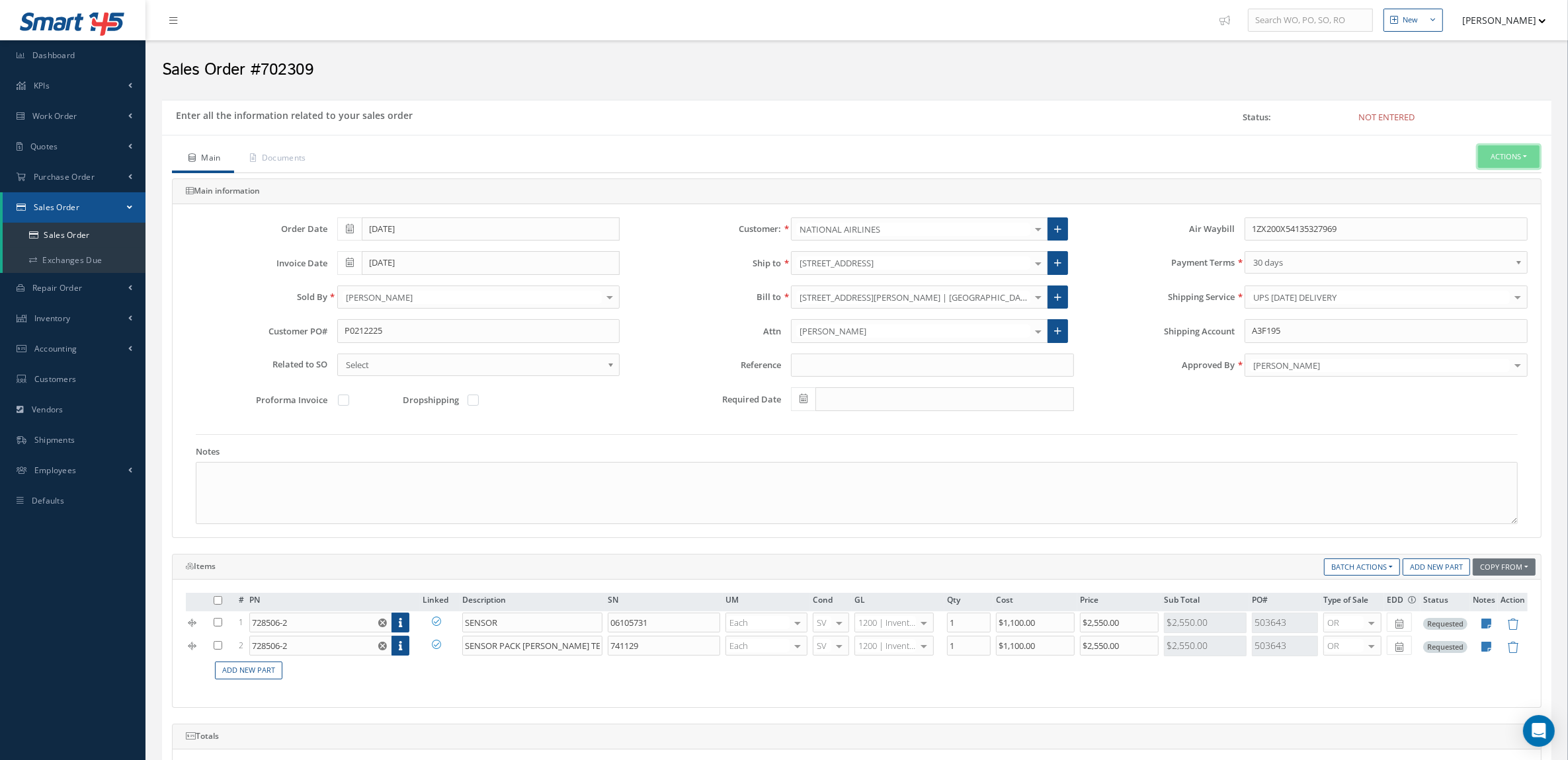
click at [1503, 159] on button "Actions" at bounding box center [1509, 157] width 61 height 23
click at [1480, 182] on link "Enter/Update" at bounding box center [1489, 179] width 106 height 18
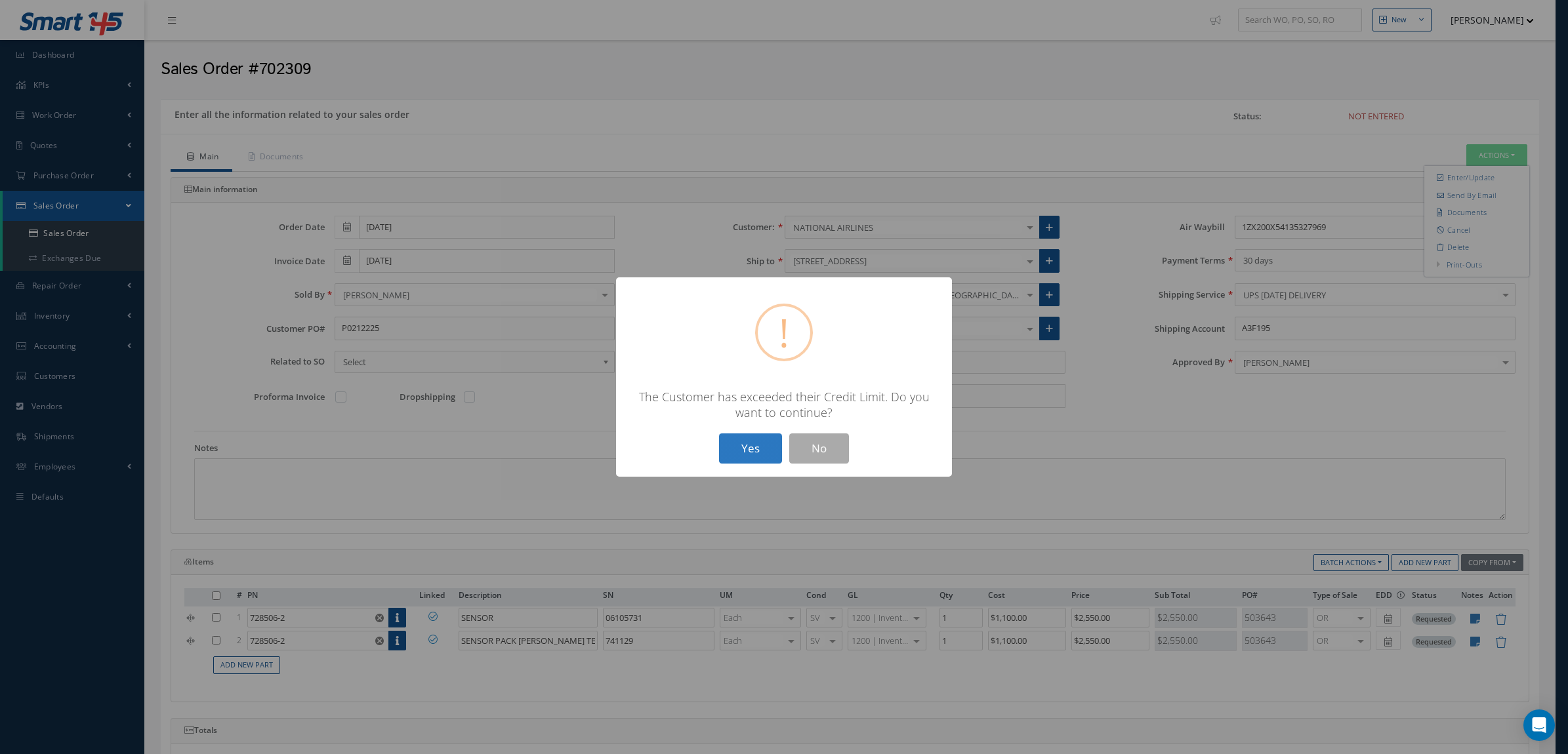
click at [769, 441] on button "Yes" at bounding box center [750, 448] width 63 height 30
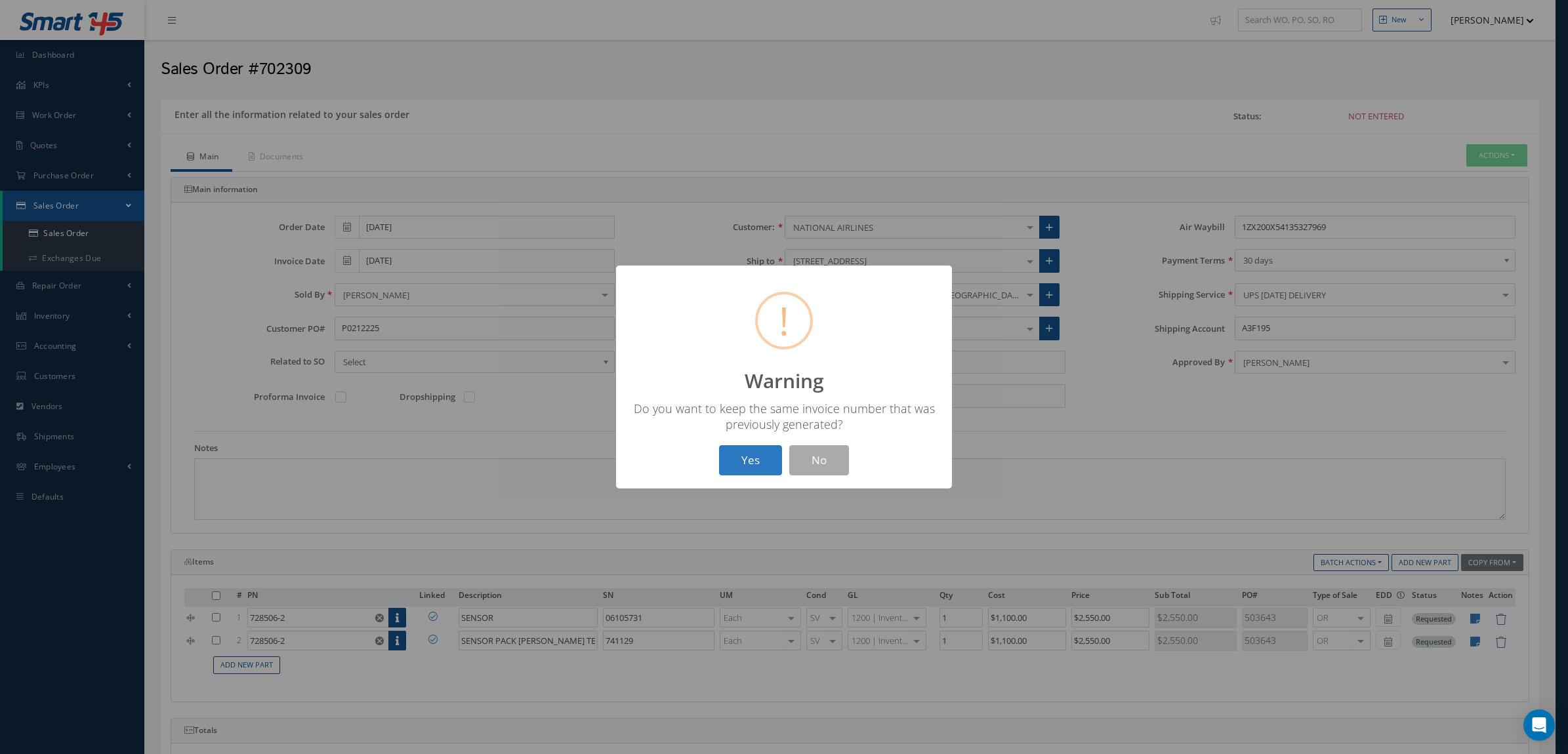
click at [755, 456] on button "Yes" at bounding box center [750, 460] width 63 height 30
drag, startPoint x: 778, startPoint y: 427, endPoint x: 791, endPoint y: 456, distance: 31.8
click at [782, 436] on div "? ! i Success × The Sales Order has been entered and an Invoice was created OK …" at bounding box center [784, 377] width 336 height 224
click at [791, 456] on button "OK" at bounding box center [784, 460] width 60 height 30
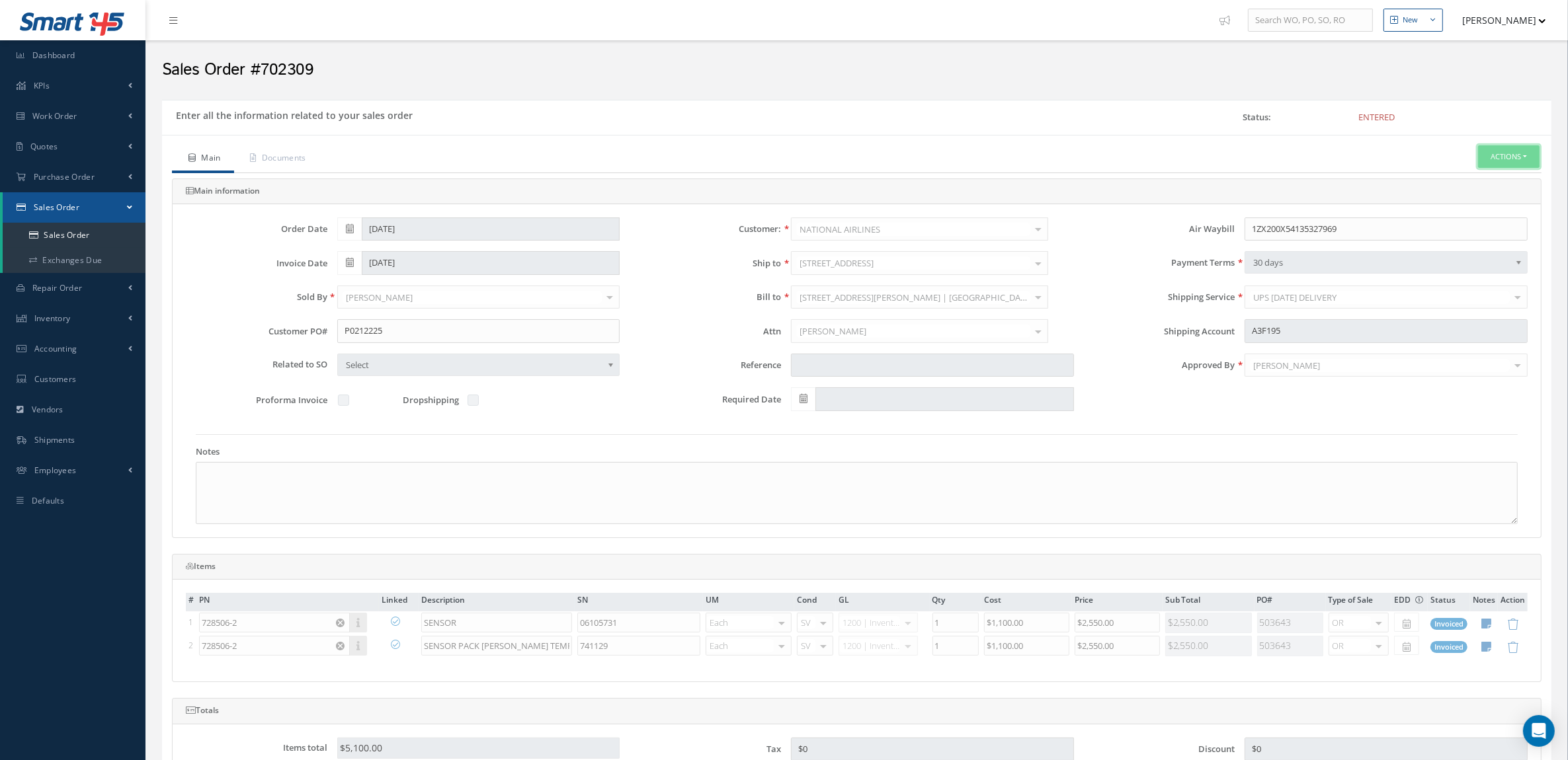
click at [1487, 160] on button "Actions" at bounding box center [1509, 157] width 61 height 23
click at [1400, 279] on link "Invoice" at bounding box center [1390, 270] width 100 height 20
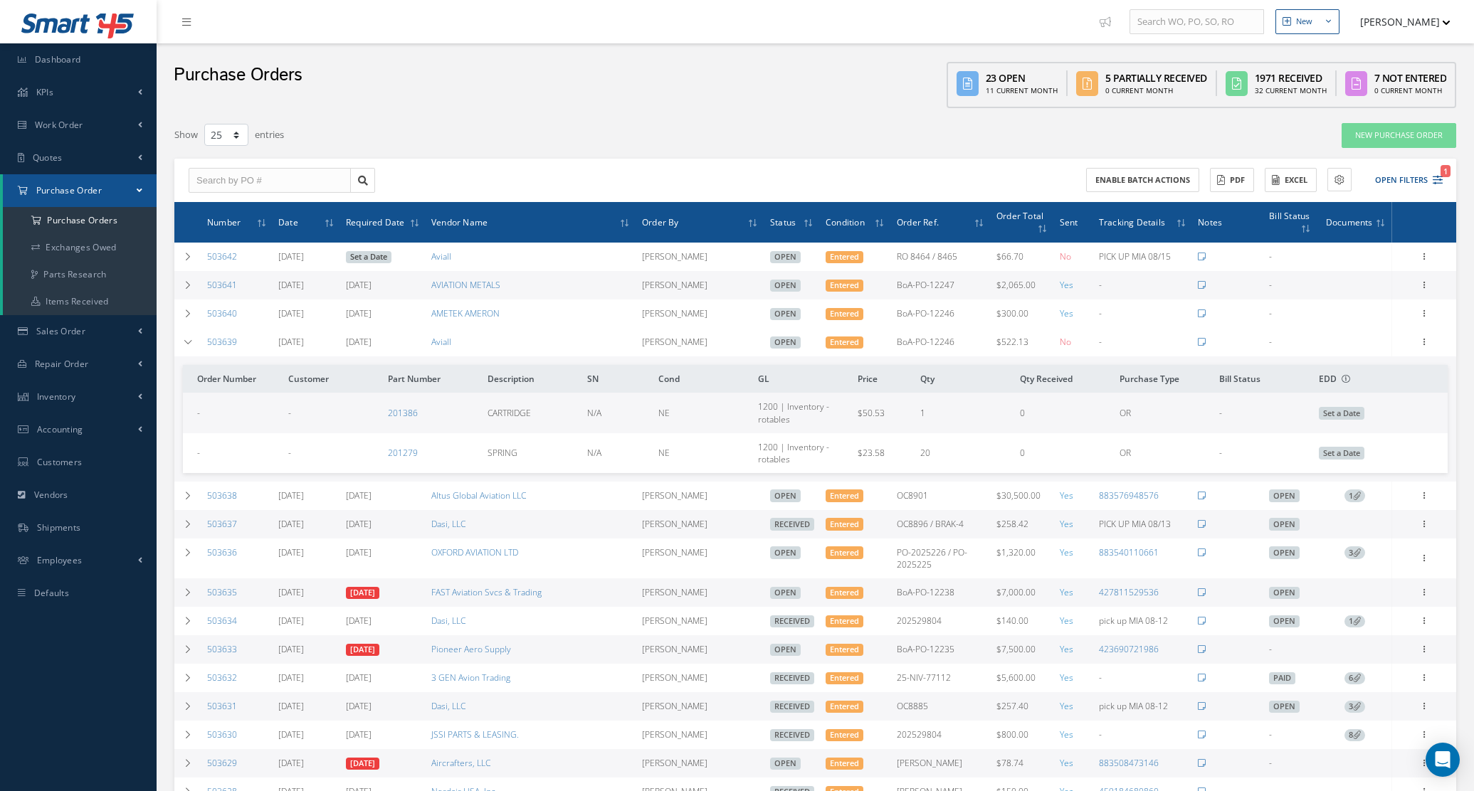
select select "25"
